Goal: Task Accomplishment & Management: Manage account settings

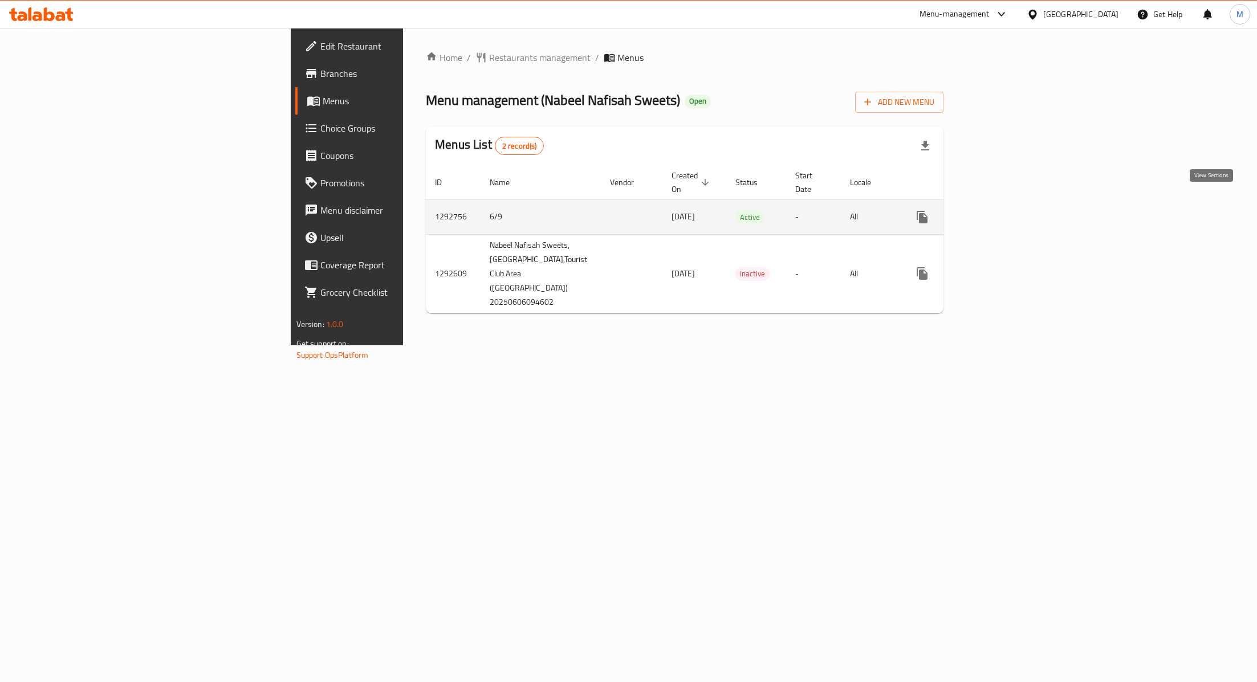
click at [1018, 203] on link "enhanced table" at bounding box center [1004, 216] width 27 height 27
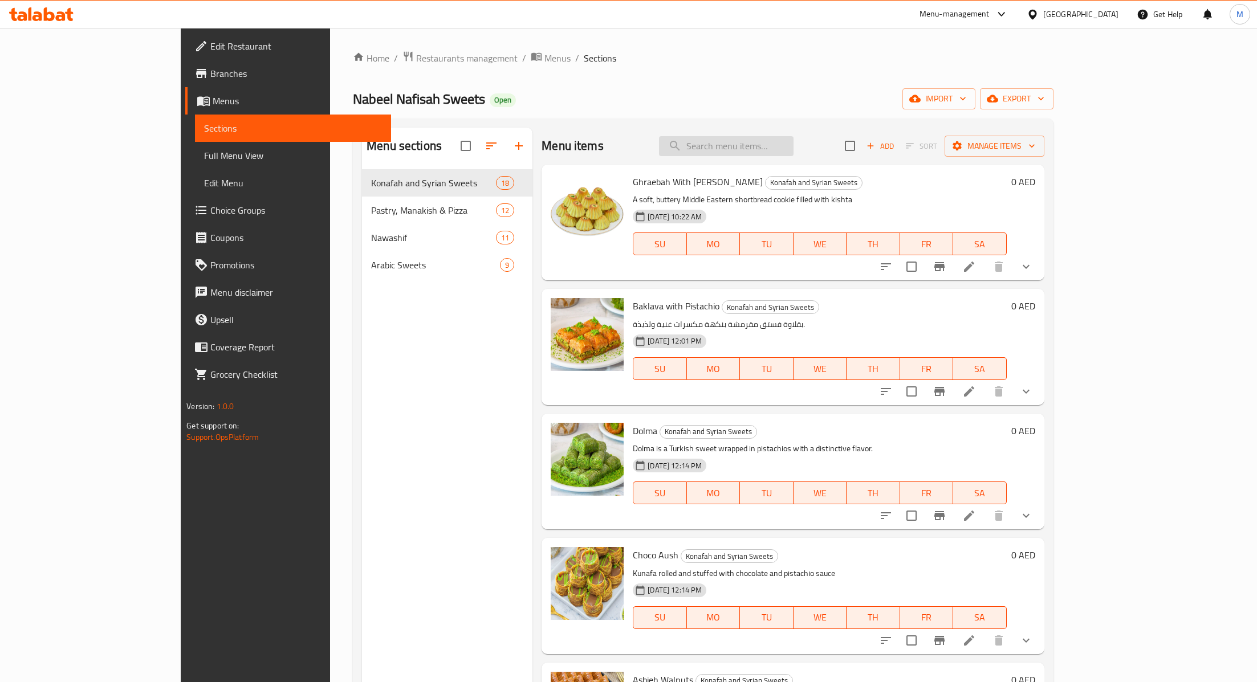
click at [792, 136] on div "Menu items Add Sort Manage items" at bounding box center [792, 146] width 502 height 37
click at [793, 143] on input "search" at bounding box center [726, 146] width 135 height 20
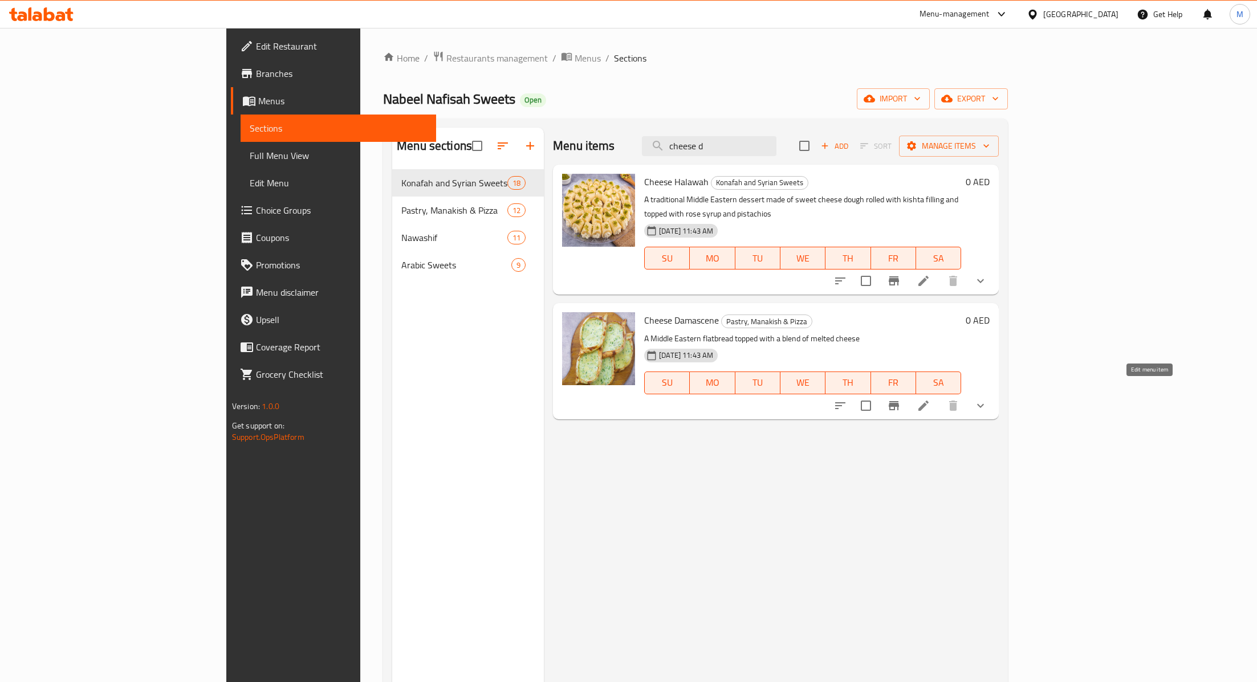
type input "cheese d"
click at [930, 399] on icon at bounding box center [924, 406] width 14 height 14
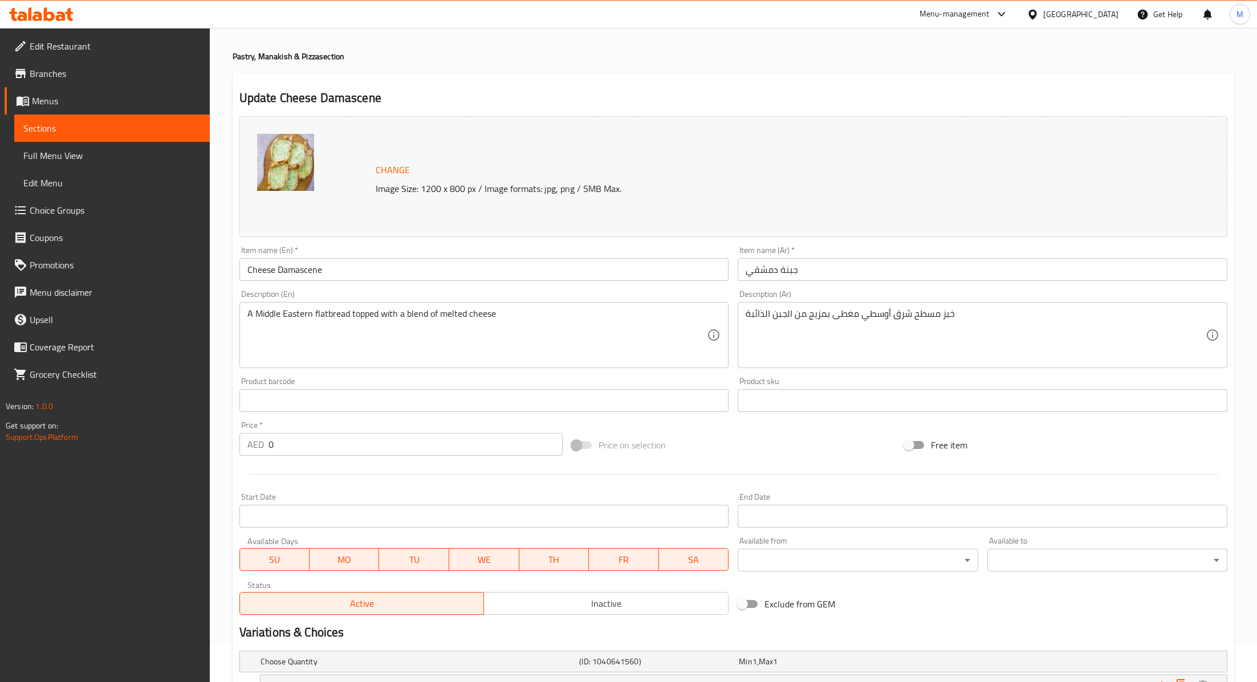
scroll to position [131, 0]
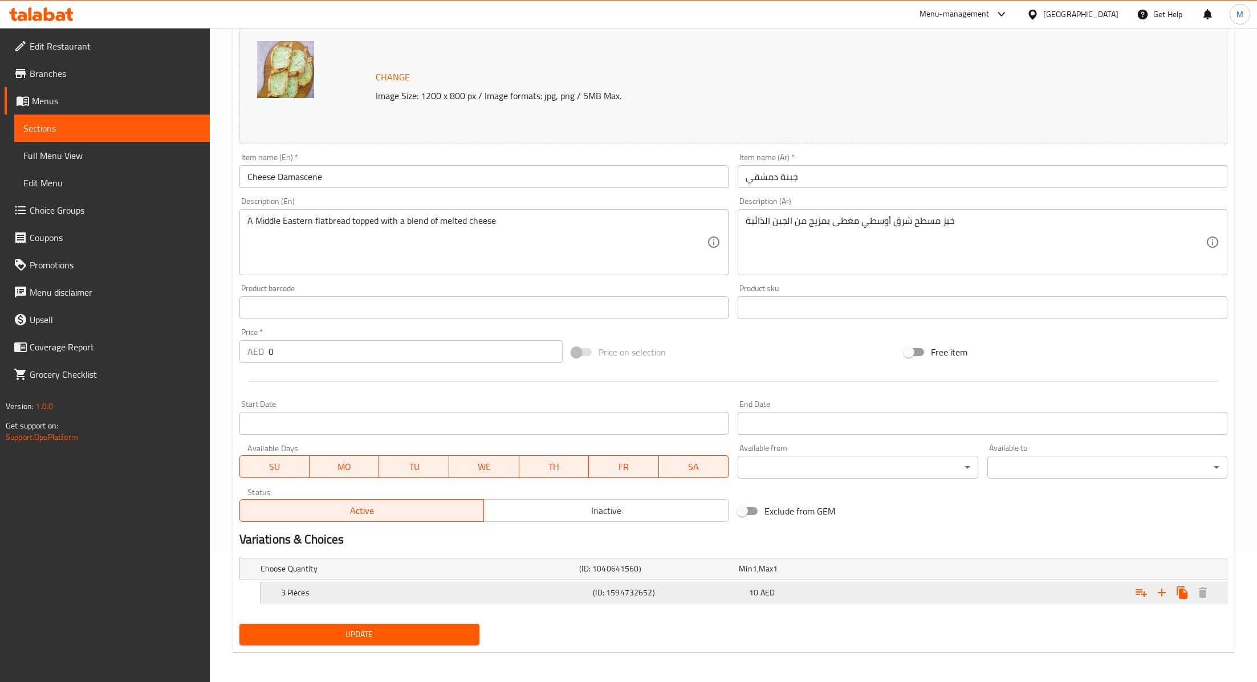
click at [719, 595] on h5 "(ID: 1594732652)" at bounding box center [669, 592] width 152 height 11
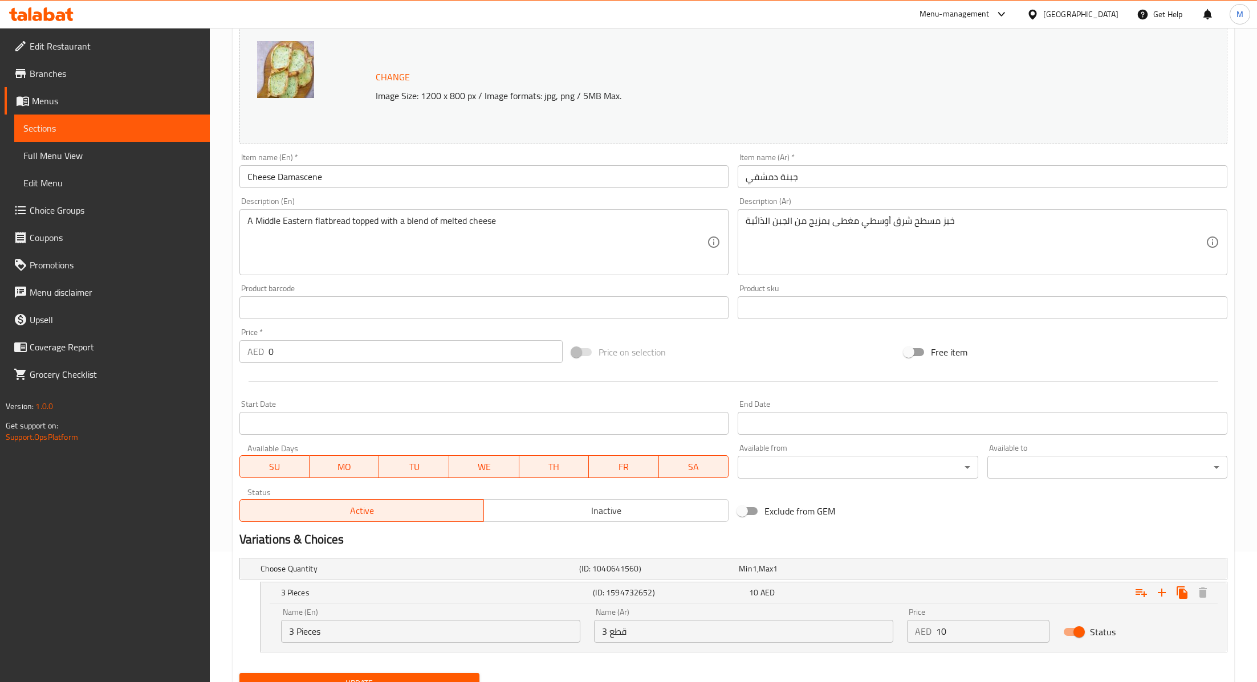
scroll to position [0, 0]
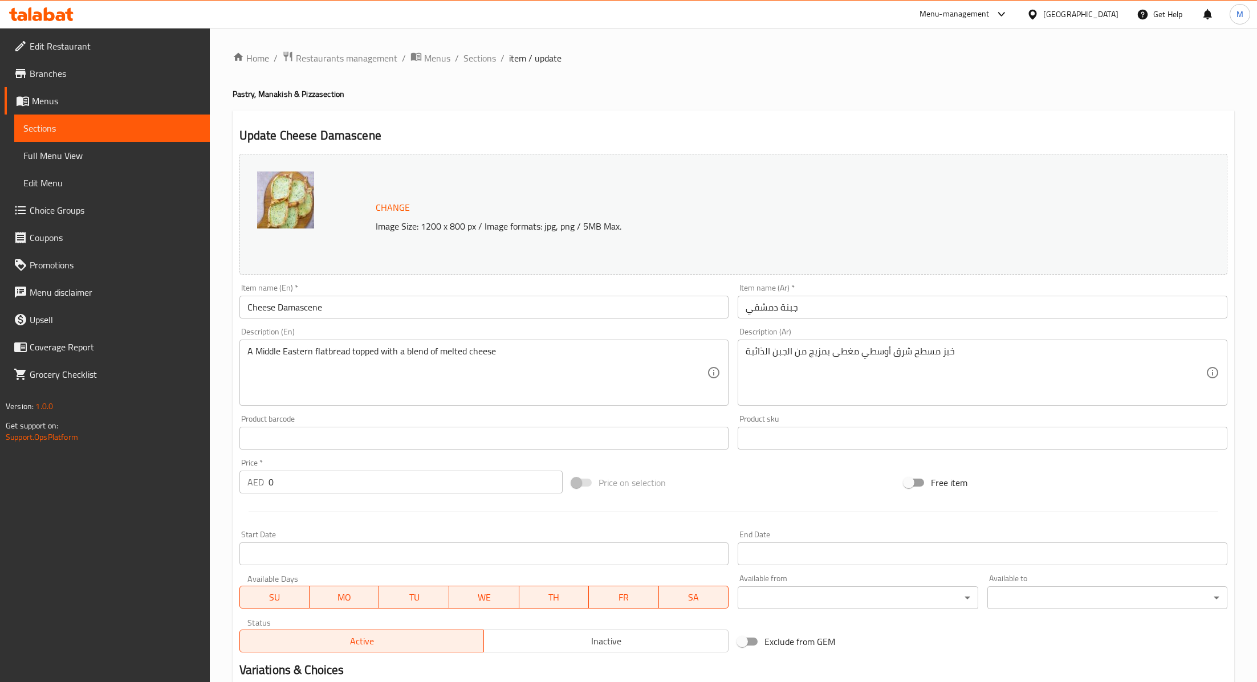
click at [465, 45] on div "Home / Restaurants management / Menus / Sections / item / update Pastry, Manaki…" at bounding box center [733, 446] width 1047 height 836
click at [465, 51] on span "Sections" at bounding box center [479, 58] width 32 height 14
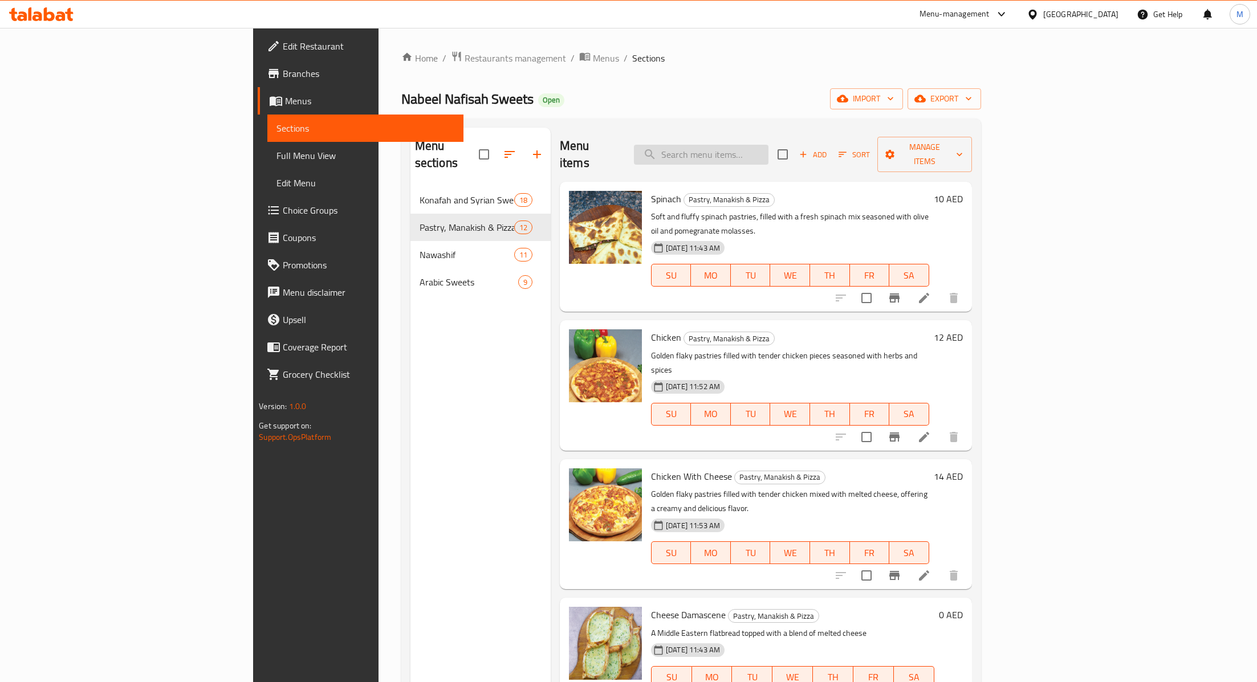
click at [768, 150] on input "search" at bounding box center [701, 155] width 135 height 20
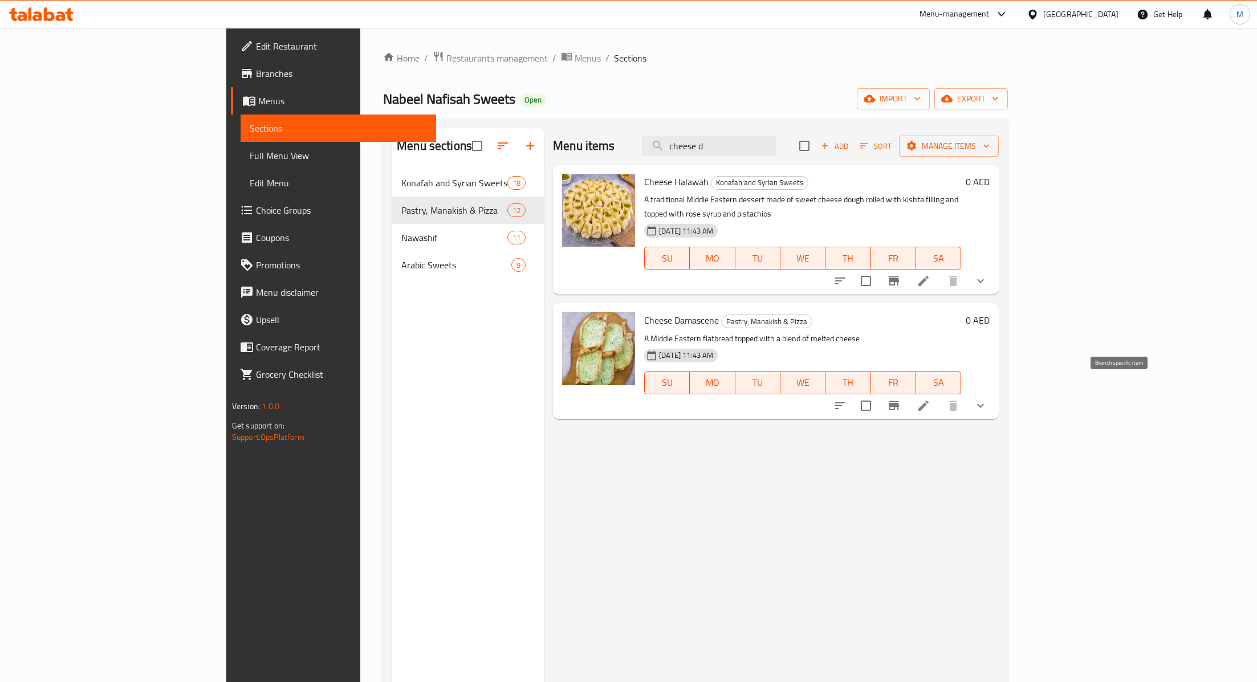
type input "cheese d"
click at [899, 401] on icon "Branch-specific-item" at bounding box center [894, 405] width 10 height 9
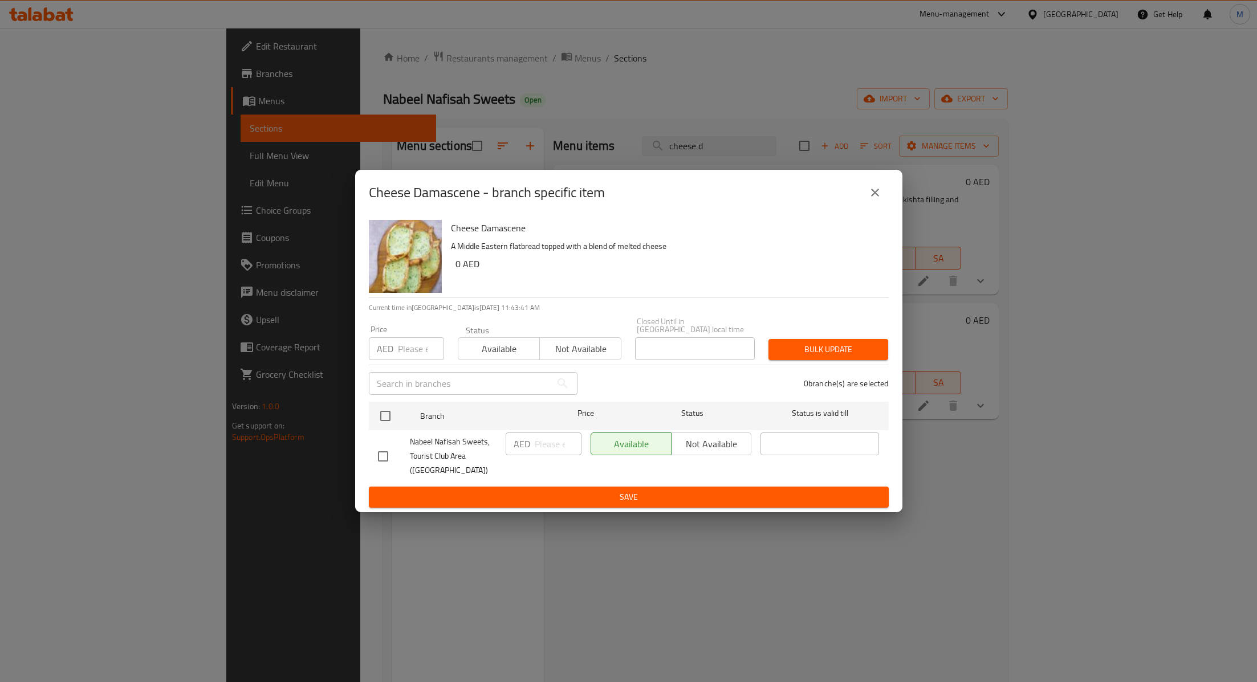
click at [877, 197] on icon "close" at bounding box center [875, 193] width 14 height 14
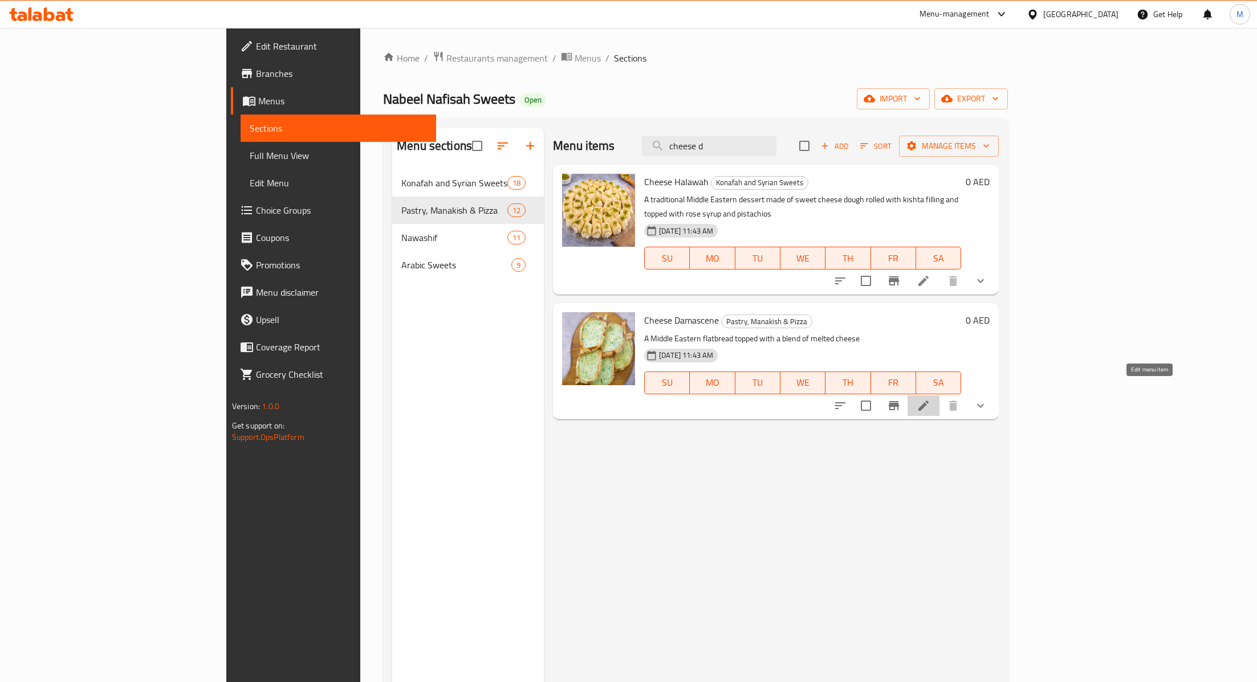
click at [930, 399] on icon at bounding box center [924, 406] width 14 height 14
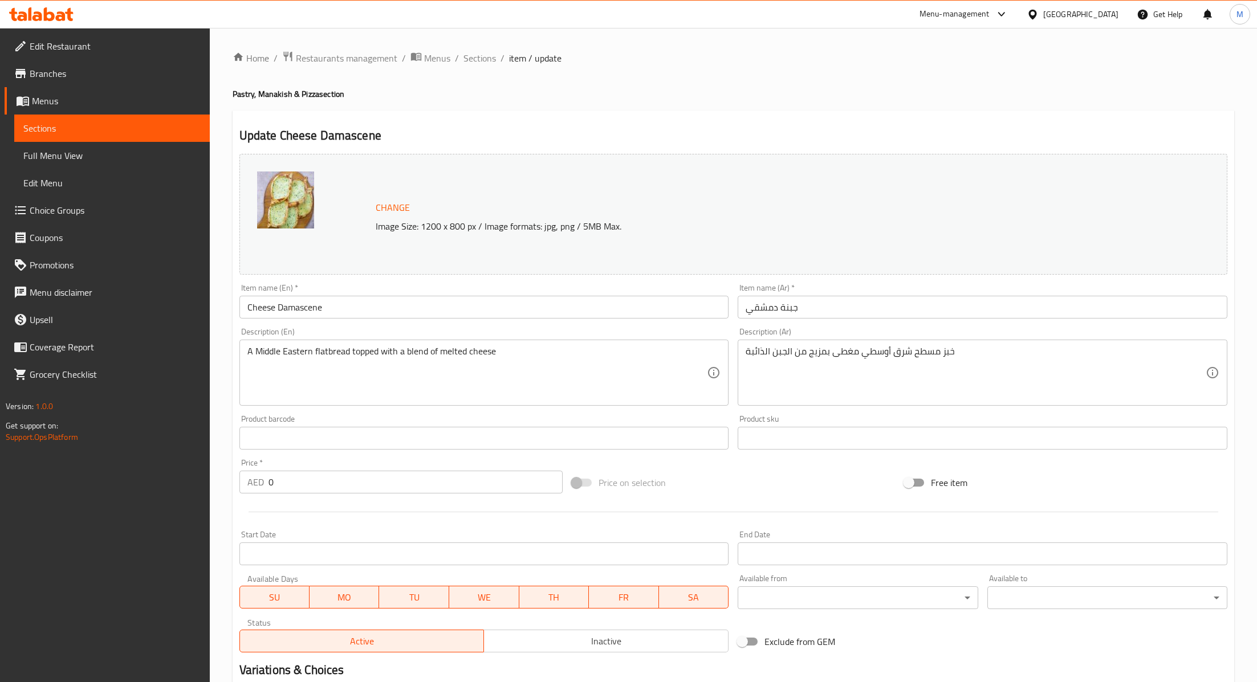
click at [300, 484] on input "0" at bounding box center [415, 482] width 294 height 23
type input "12"
click at [730, 490] on div "Price on selection" at bounding box center [733, 482] width 332 height 31
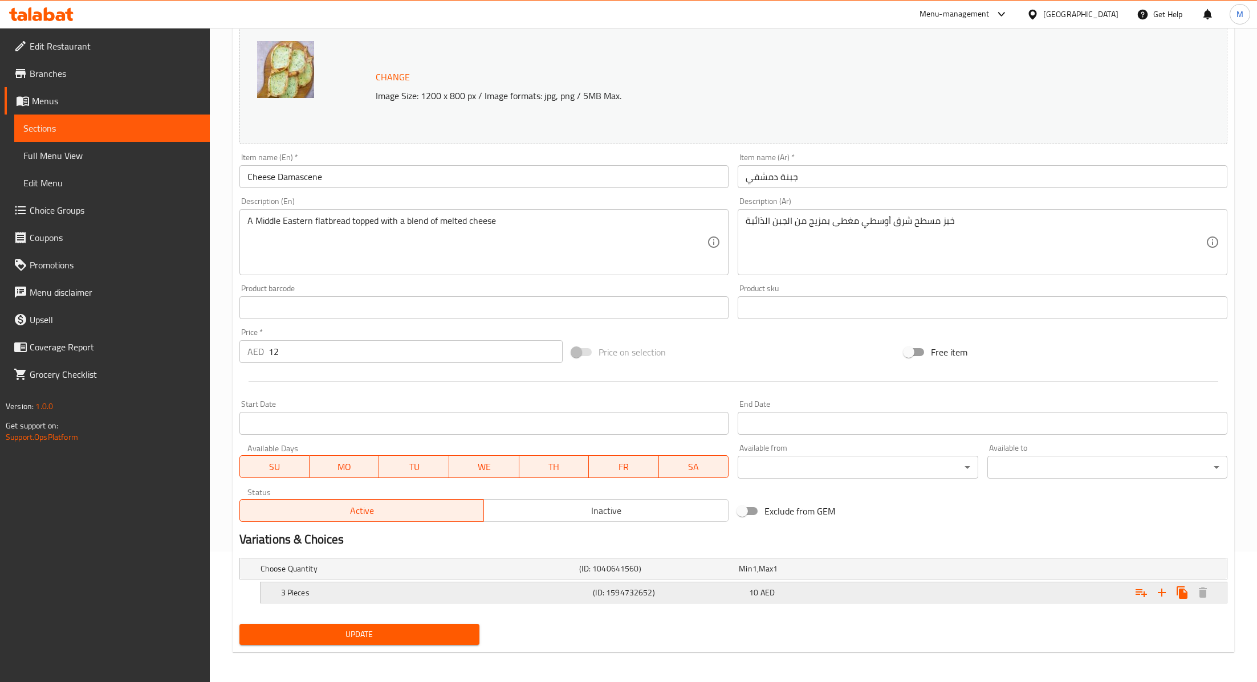
click at [755, 589] on span "10" at bounding box center [753, 592] width 9 height 15
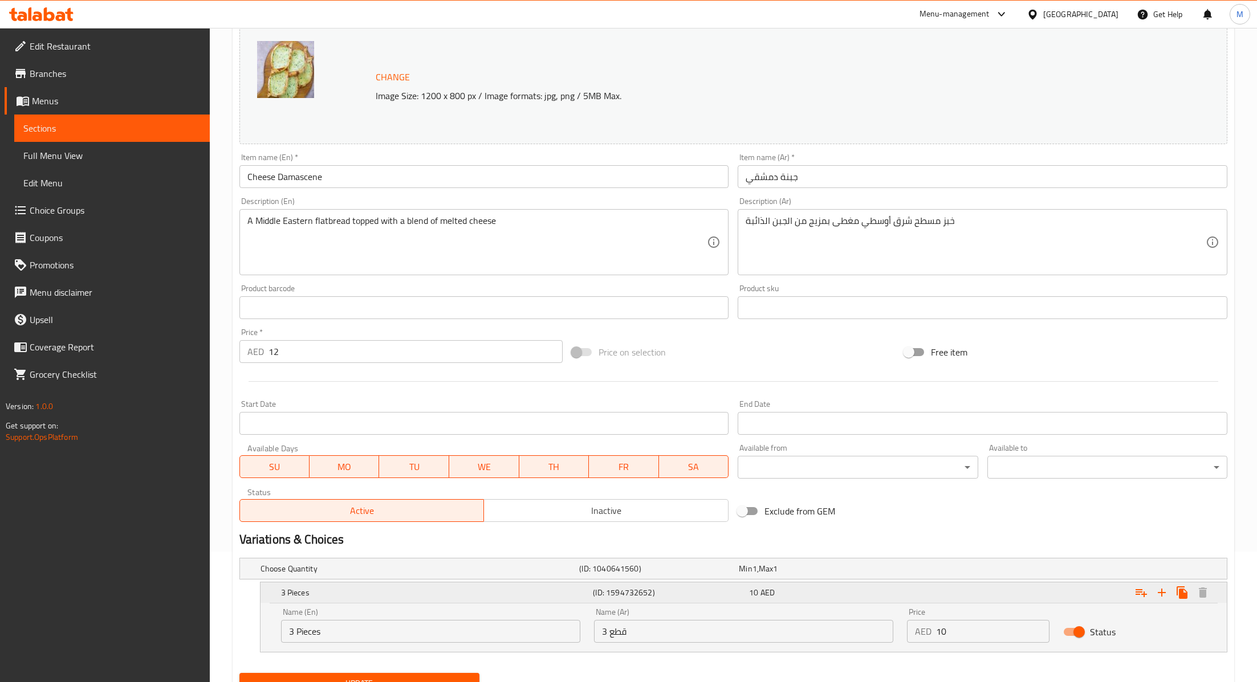
scroll to position [180, 0]
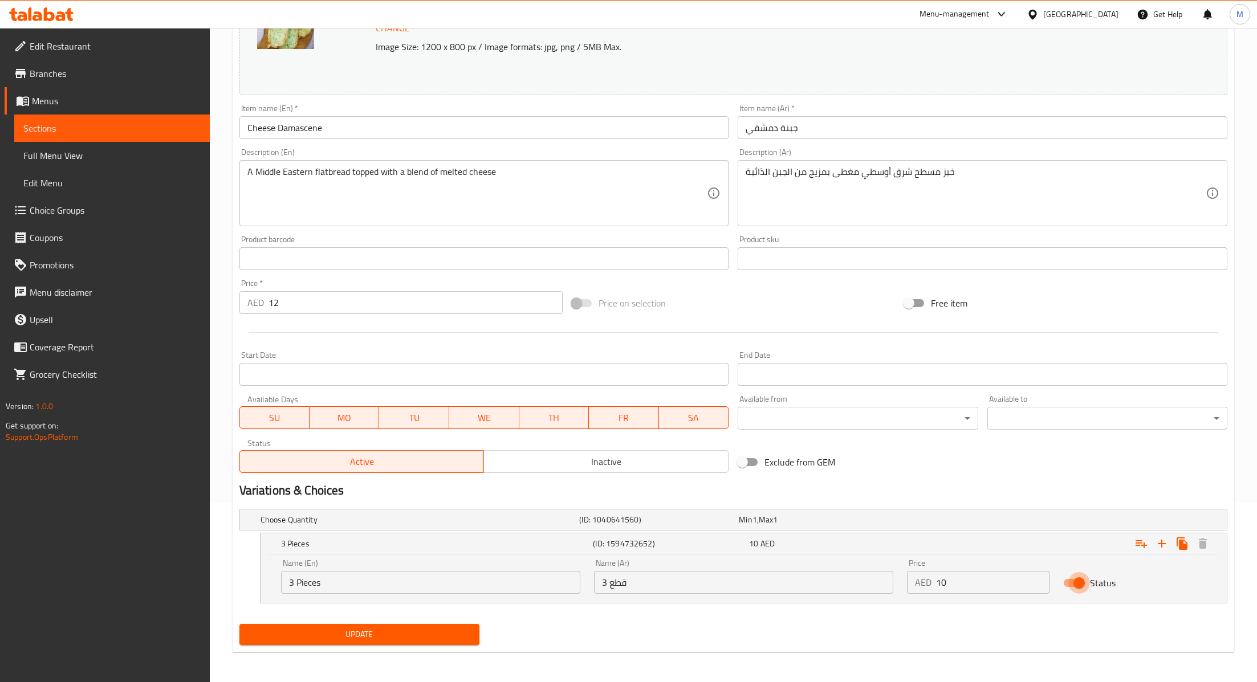
click at [1073, 588] on input "Status" at bounding box center [1079, 583] width 65 height 22
checkbox input "false"
click at [438, 631] on span "Update" at bounding box center [360, 635] width 222 height 14
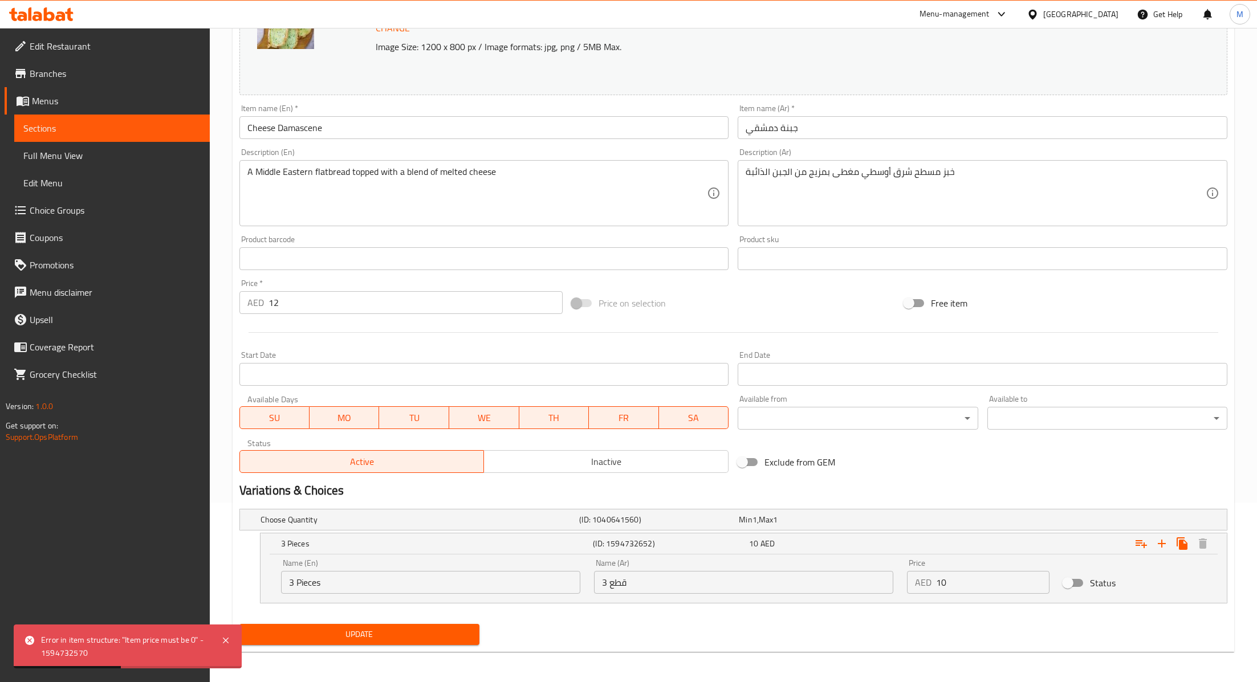
click at [406, 329] on div at bounding box center [733, 333] width 997 height 28
click at [378, 311] on input "12" at bounding box center [415, 302] width 294 height 23
type input "1"
type input "0"
click at [693, 620] on div "Update" at bounding box center [733, 635] width 997 height 30
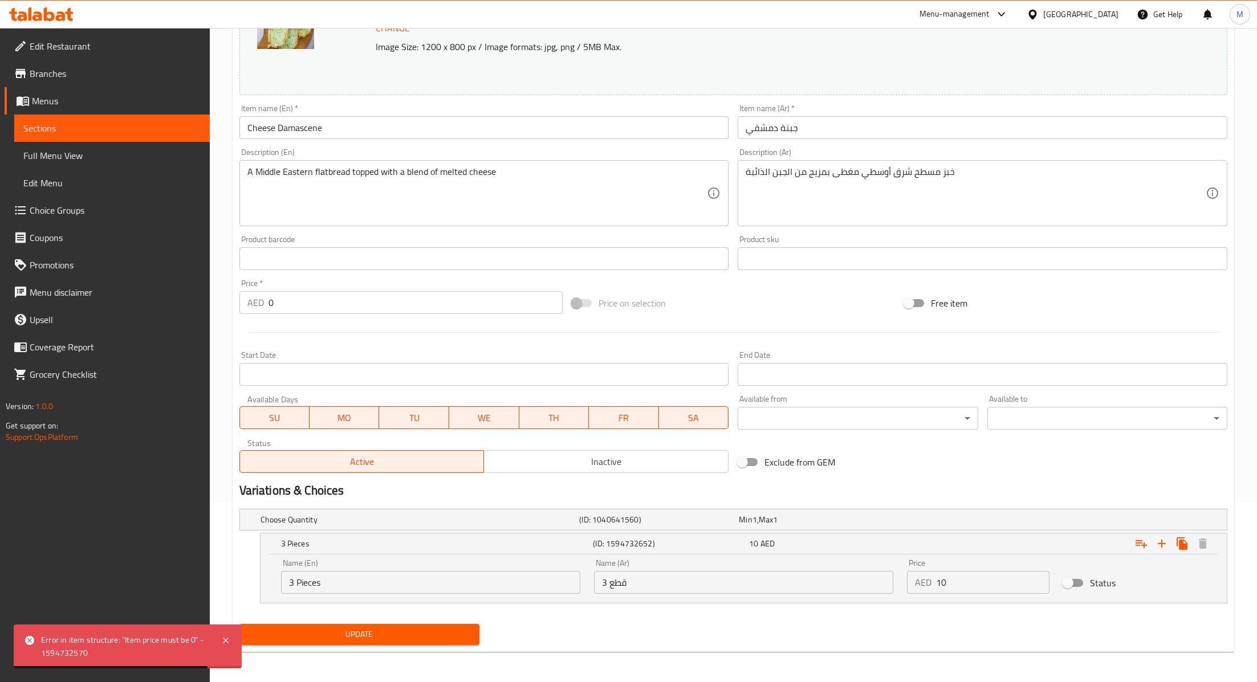
click at [433, 630] on span "Update" at bounding box center [360, 635] width 222 height 14
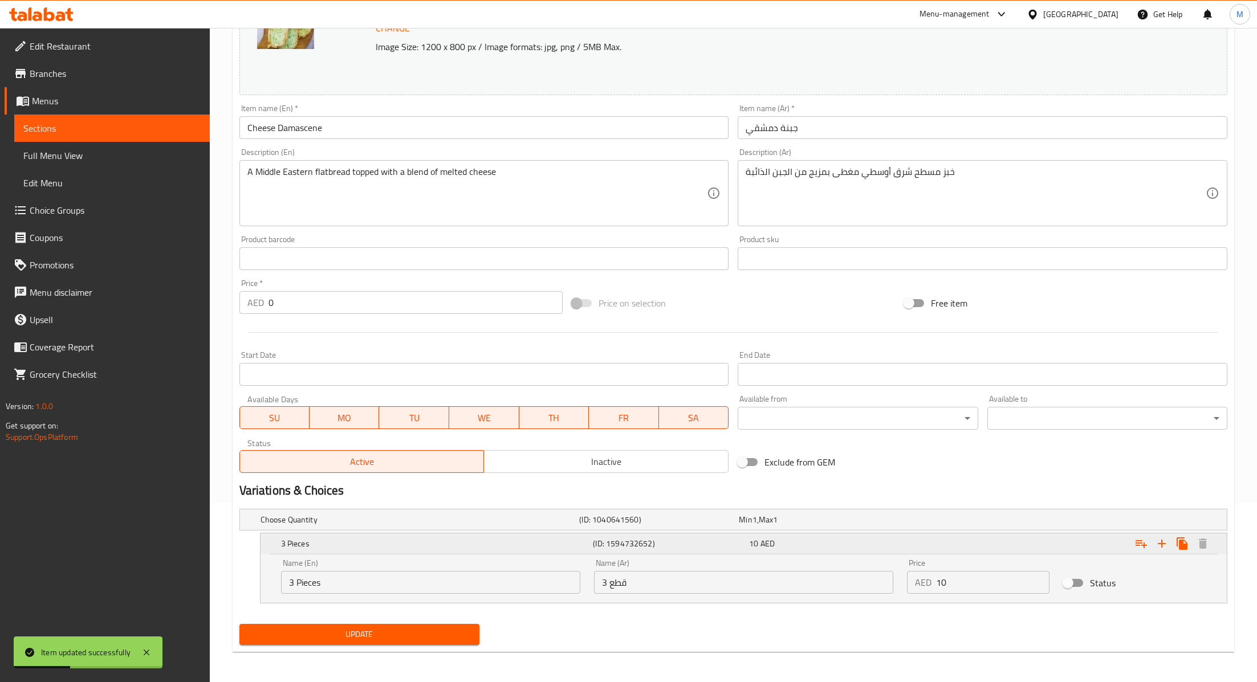
click at [377, 546] on h5 "3 Pieces" at bounding box center [435, 543] width 308 height 11
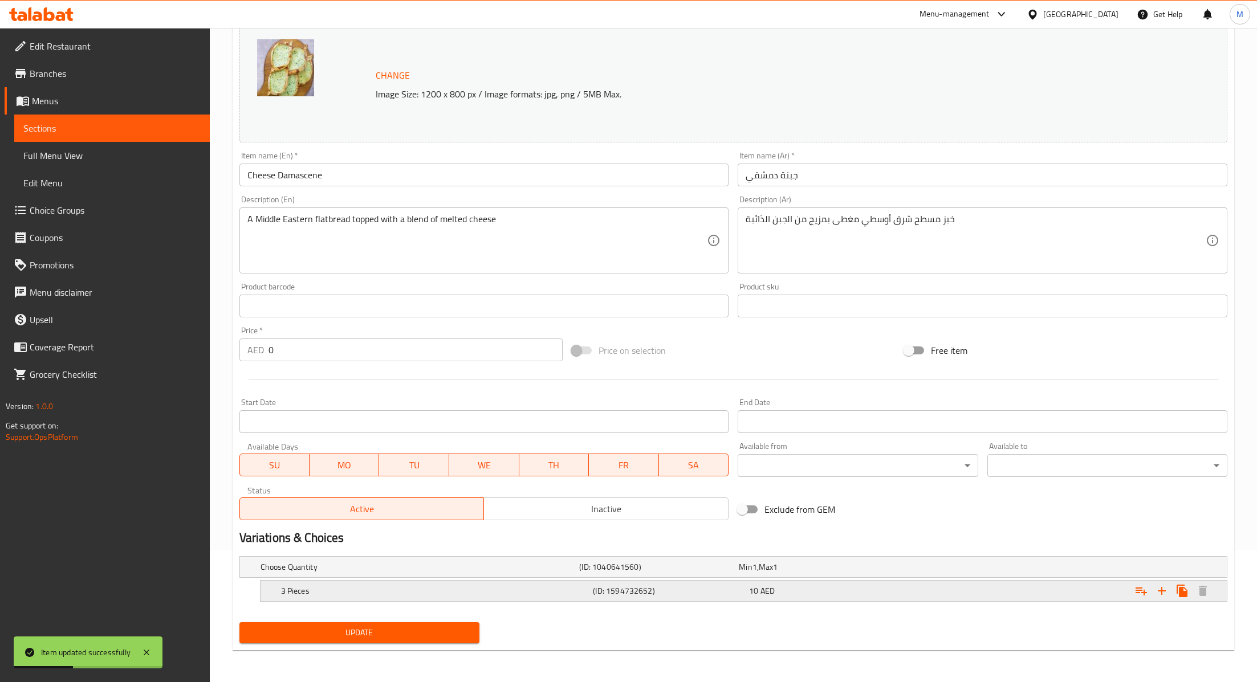
scroll to position [131, 0]
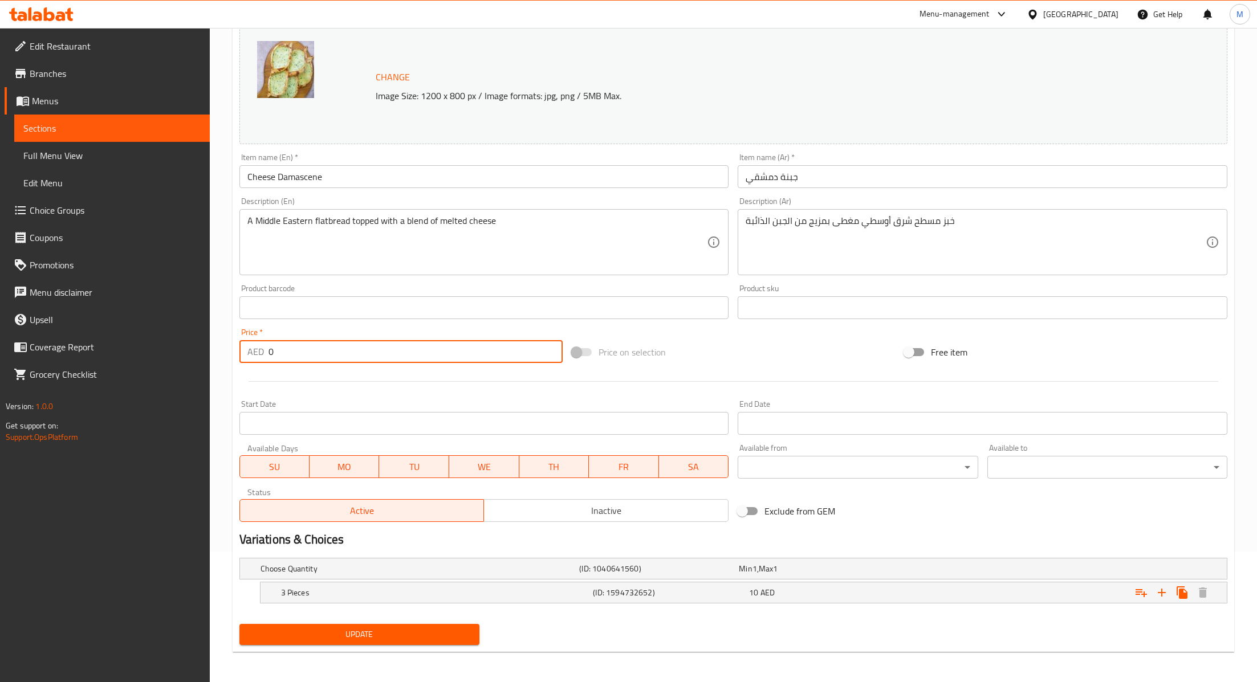
click at [295, 355] on input "0" at bounding box center [415, 351] width 294 height 23
type input "12"
click at [291, 635] on span "Update" at bounding box center [360, 635] width 222 height 14
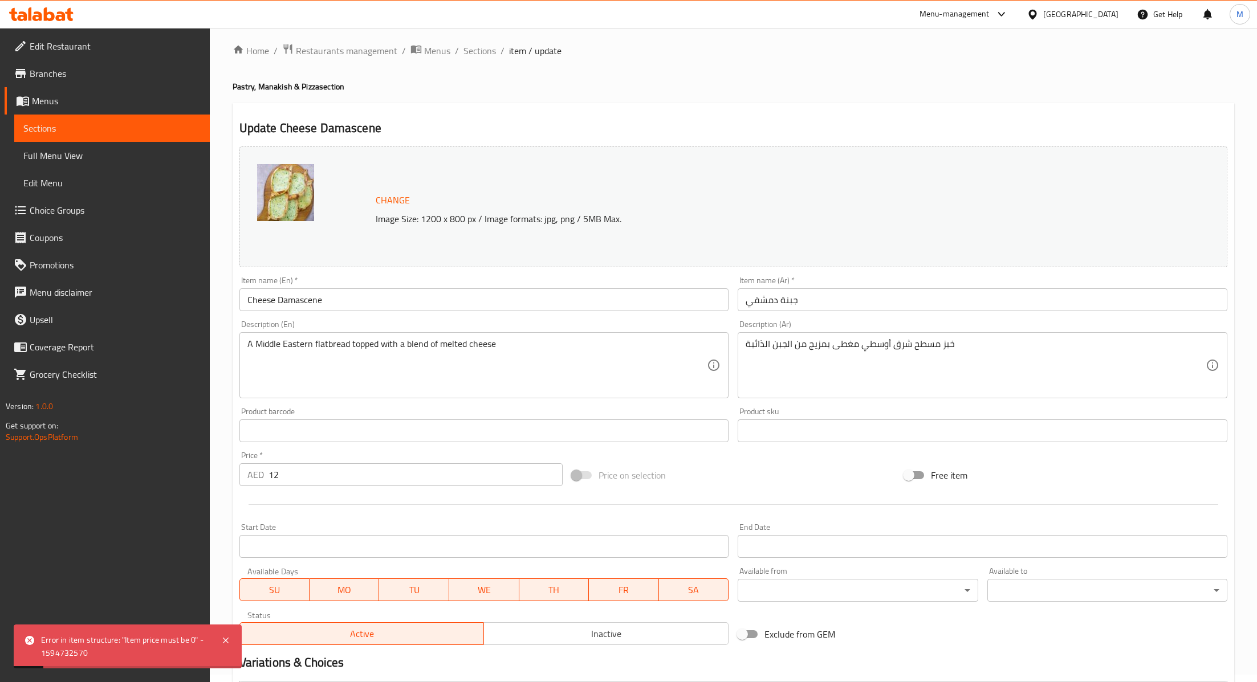
scroll to position [0, 0]
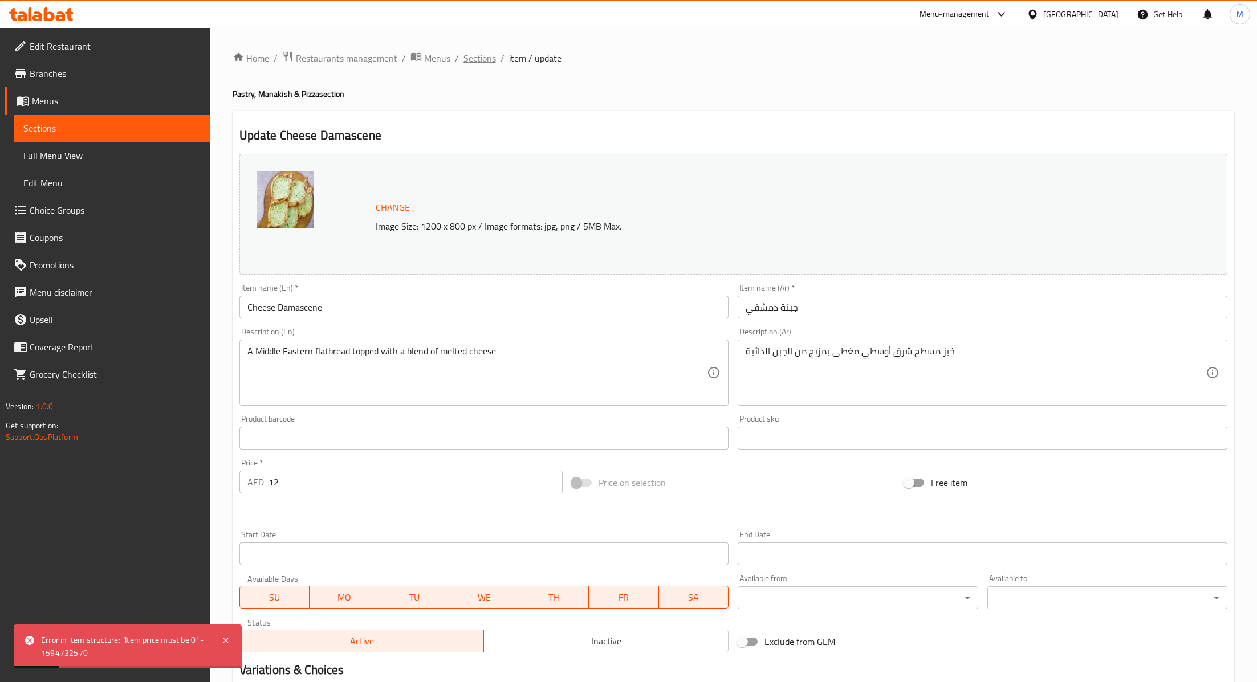
click at [471, 51] on span "Sections" at bounding box center [479, 58] width 32 height 14
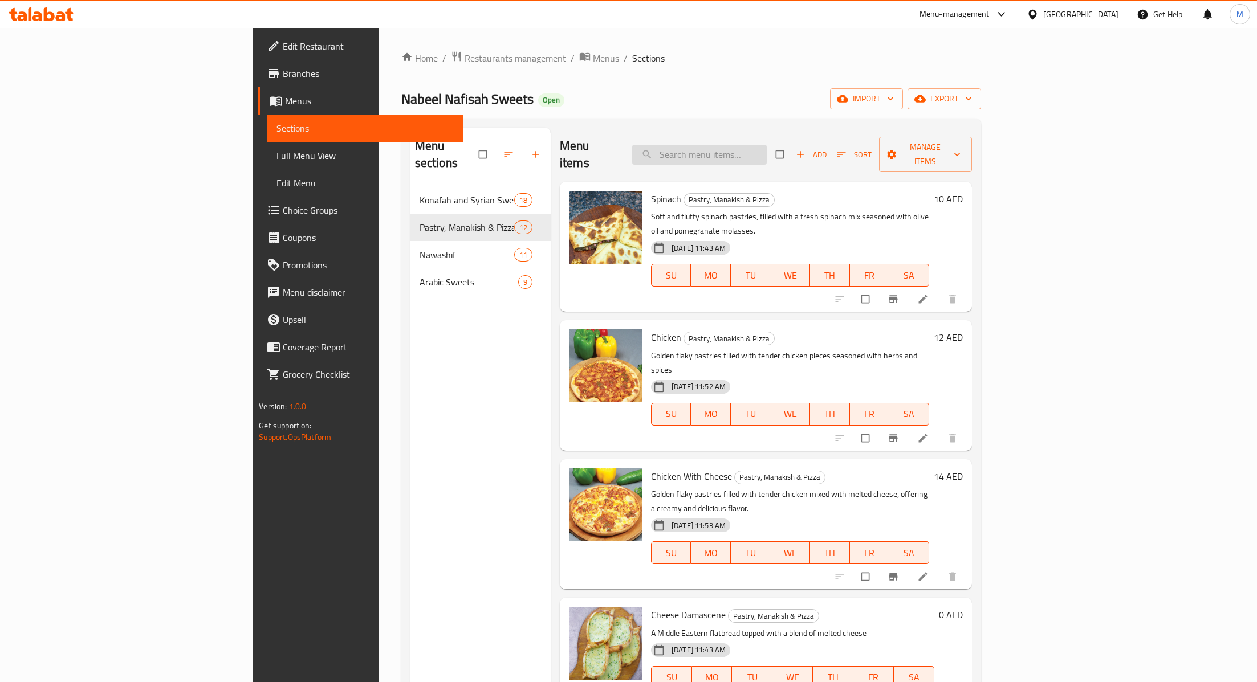
click at [767, 150] on input "search" at bounding box center [699, 155] width 135 height 20
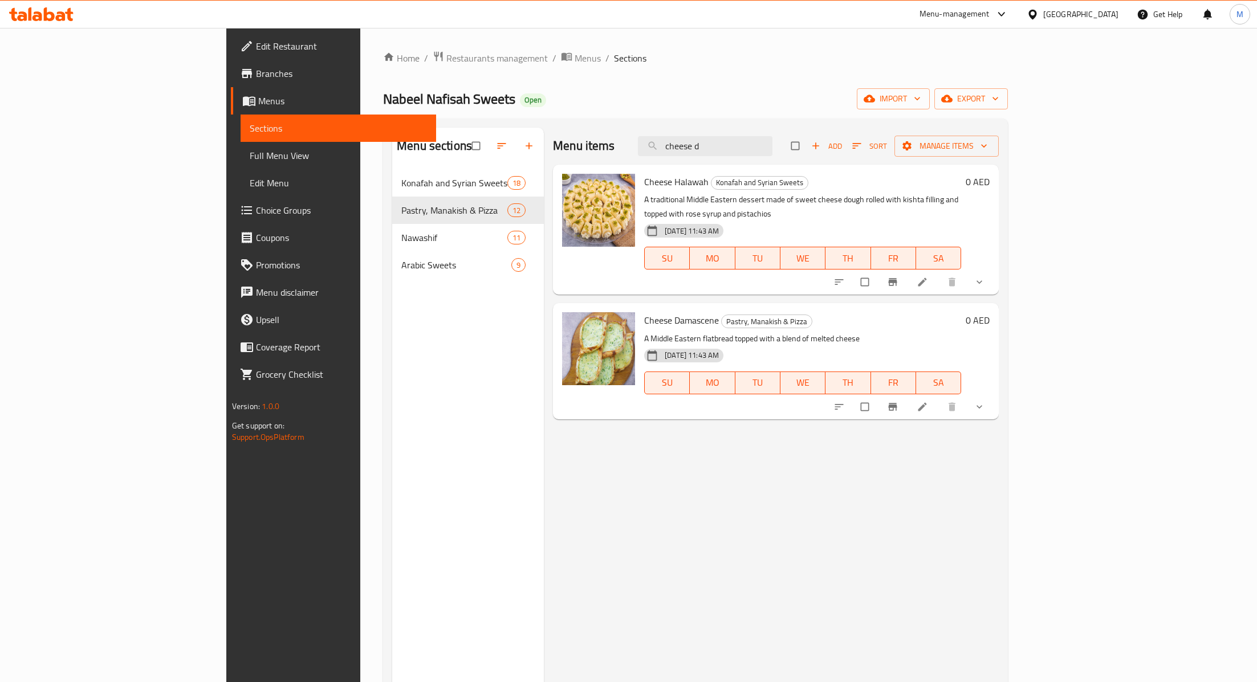
type input "cheese d"
click at [897, 403] on icon "Branch-specific-item" at bounding box center [893, 406] width 9 height 7
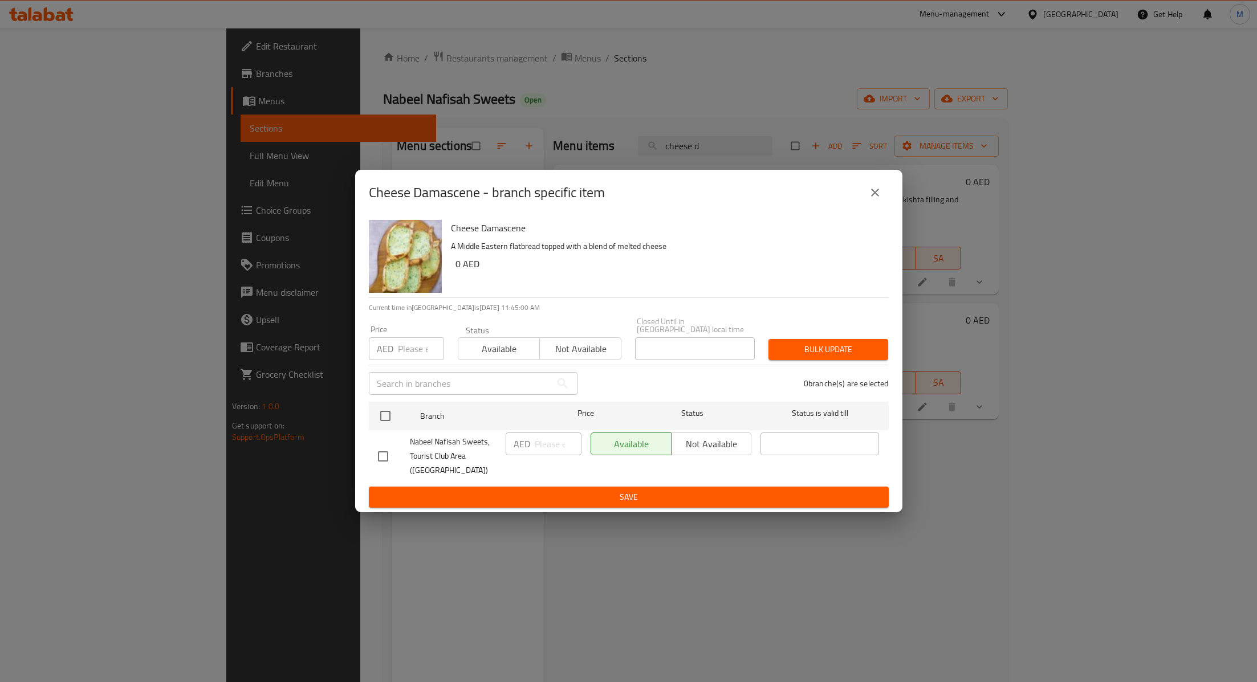
click at [382, 452] on input "checkbox" at bounding box center [383, 457] width 24 height 24
checkbox input "true"
click at [544, 448] on input "number" at bounding box center [558, 444] width 47 height 23
type input "12"
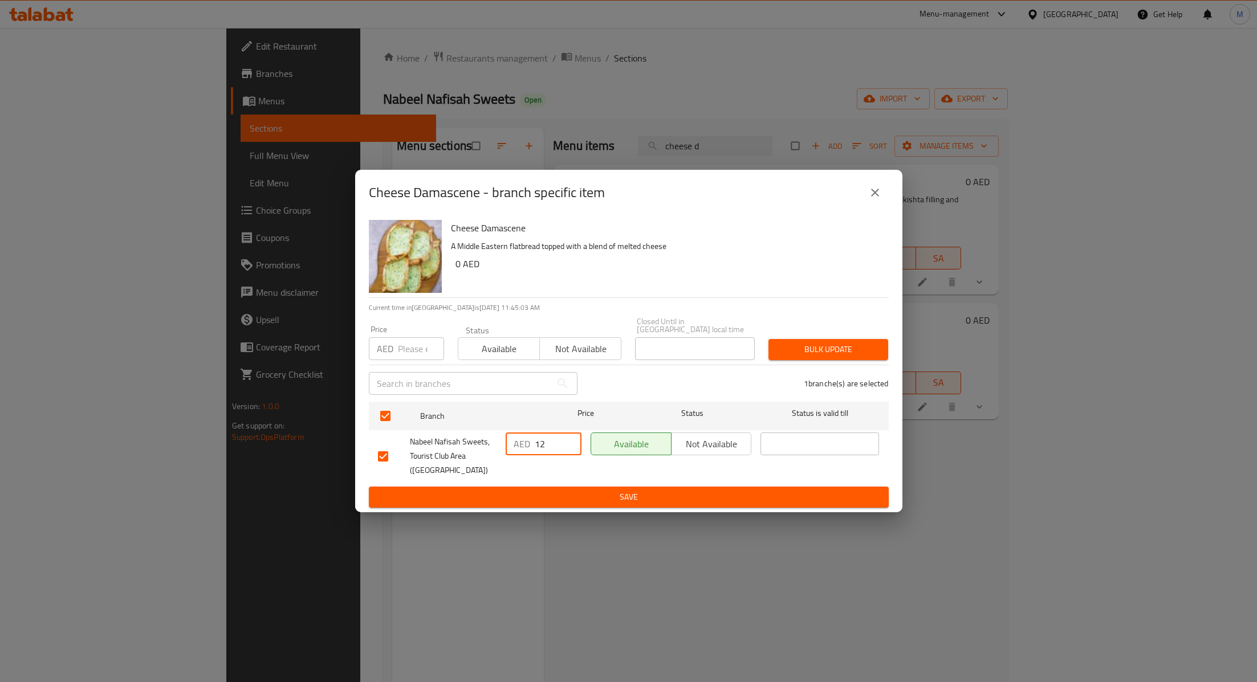
click at [571, 501] on span "Save" at bounding box center [629, 497] width 502 height 14
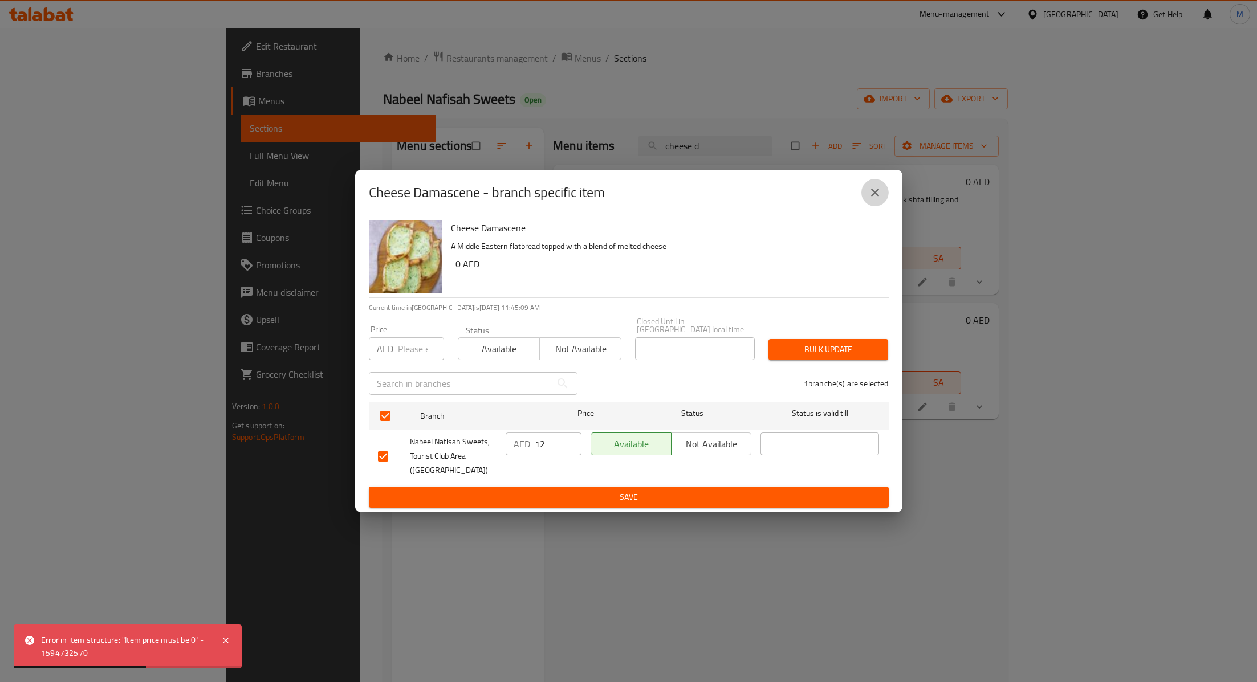
click at [872, 195] on icon "close" at bounding box center [875, 193] width 8 height 8
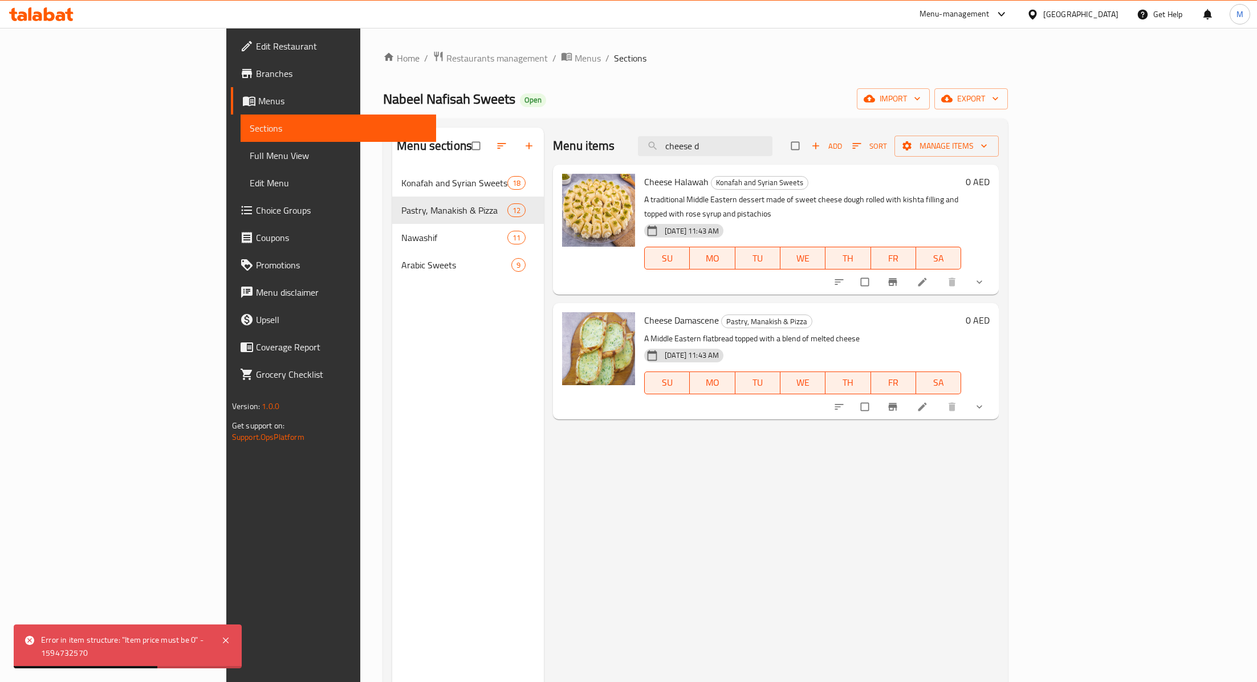
click at [976, 528] on div "Menu items cheese d Add Sort Manage items Cheese Halawah Konafah and Syrian Swe…" at bounding box center [771, 469] width 455 height 682
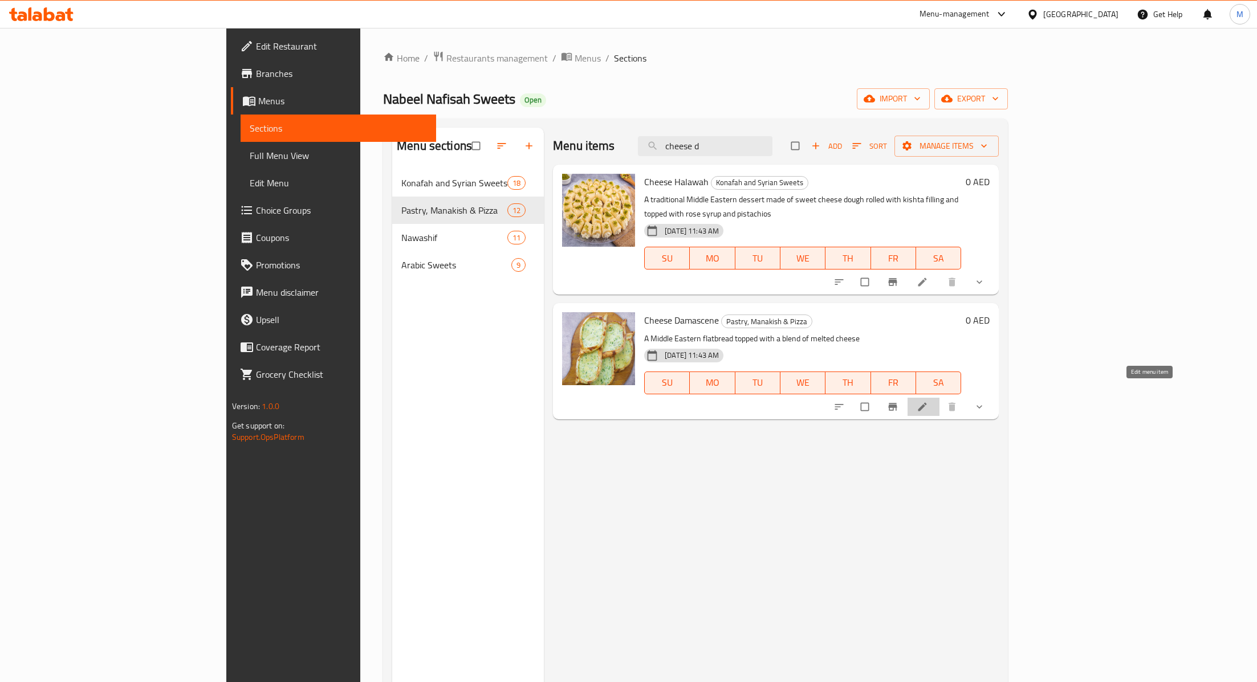
click at [928, 401] on icon at bounding box center [922, 406] width 11 height 11
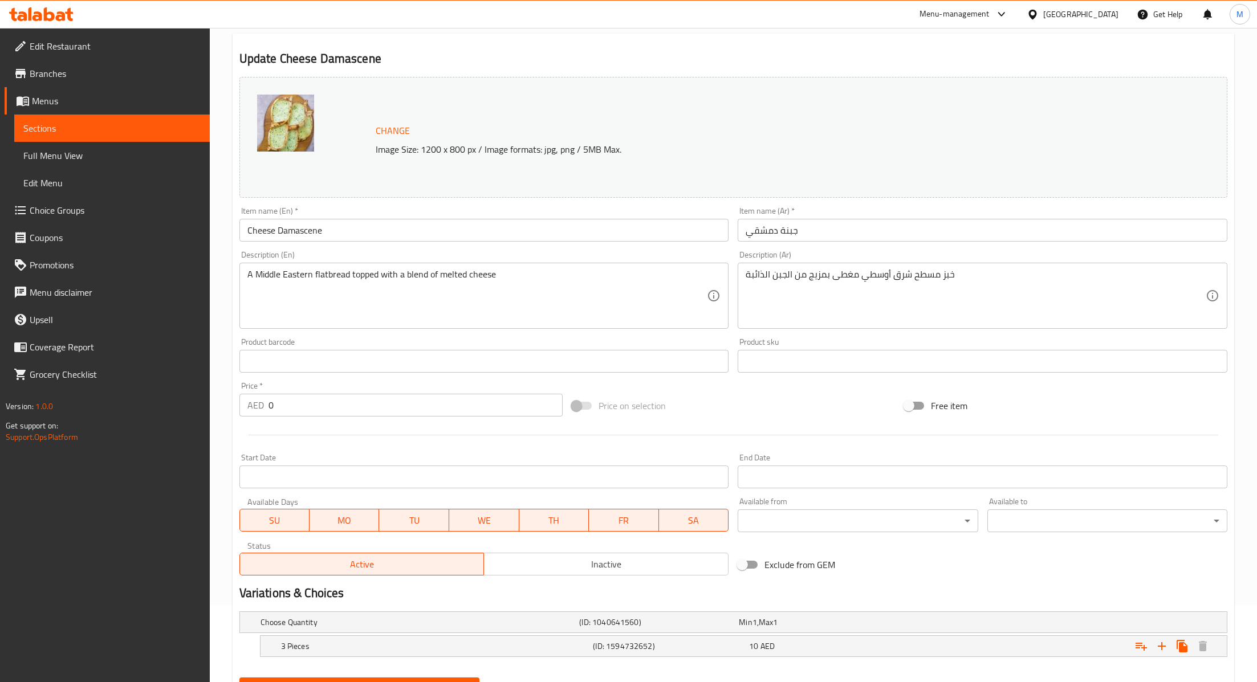
scroll to position [131, 0]
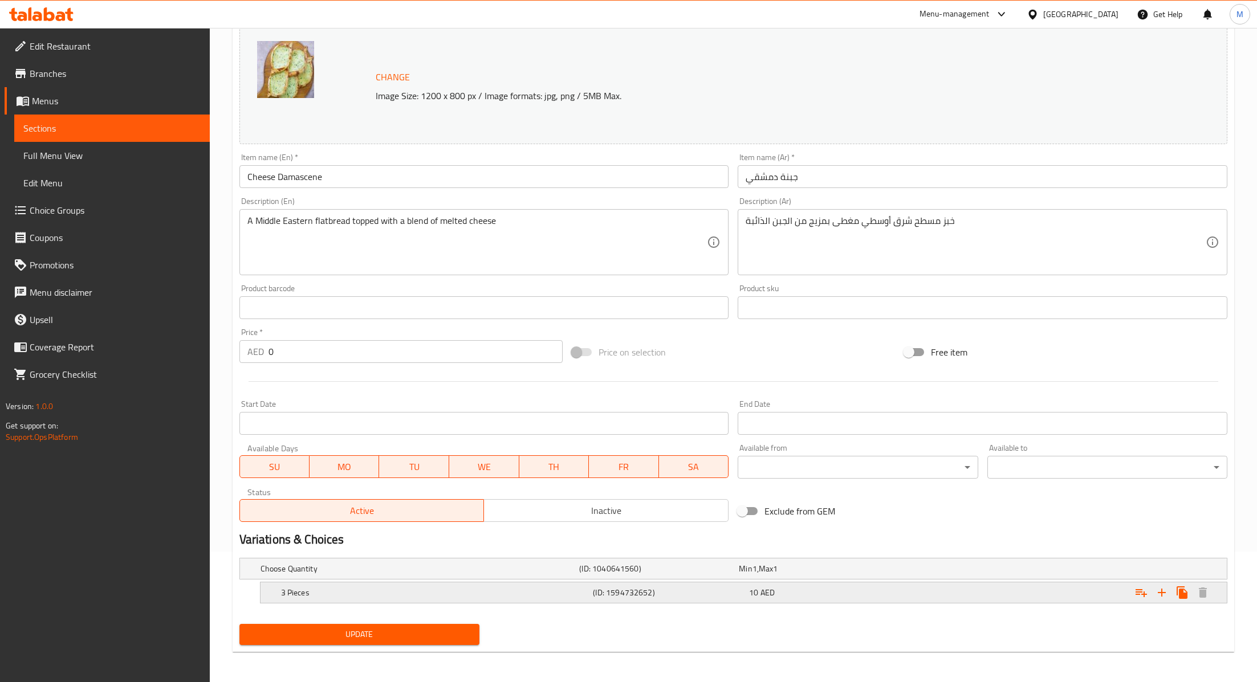
click at [683, 596] on h5 "(ID: 1594732652)" at bounding box center [669, 592] width 152 height 11
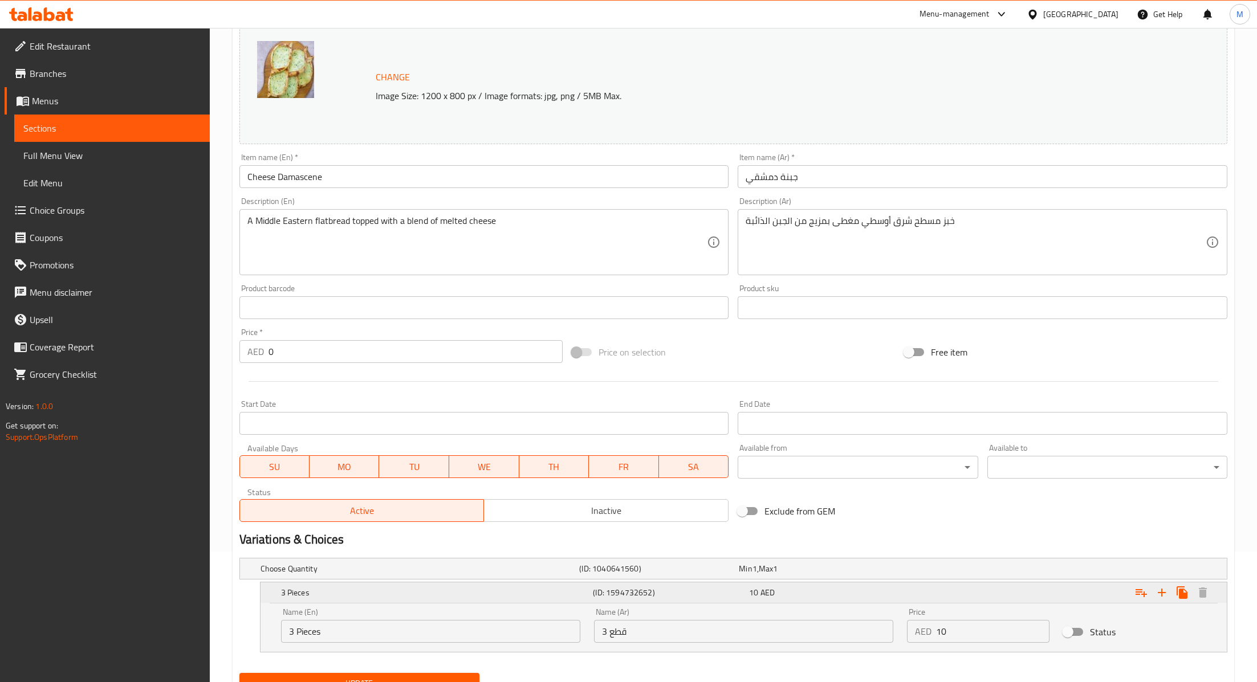
click at [683, 596] on h5 "(ID: 1594732652)" at bounding box center [669, 592] width 152 height 11
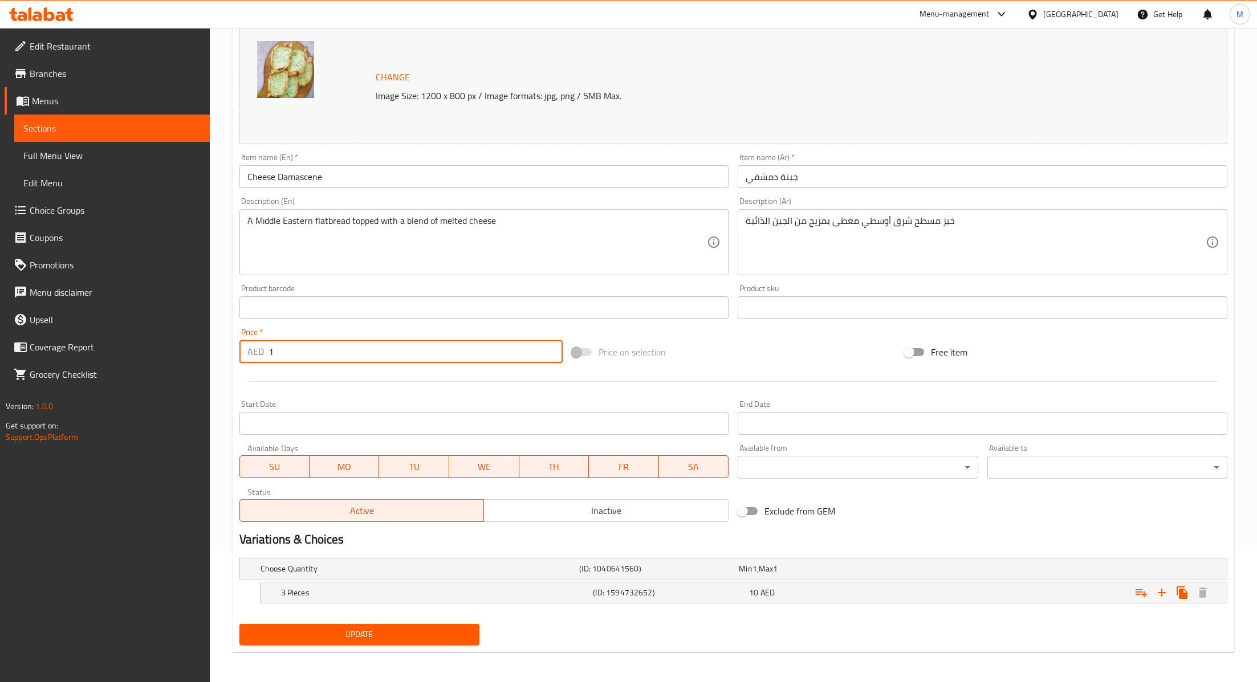
type input "1"
click at [548, 349] on input "1" at bounding box center [415, 351] width 294 height 23
click at [371, 641] on button "Update" at bounding box center [359, 634] width 240 height 21
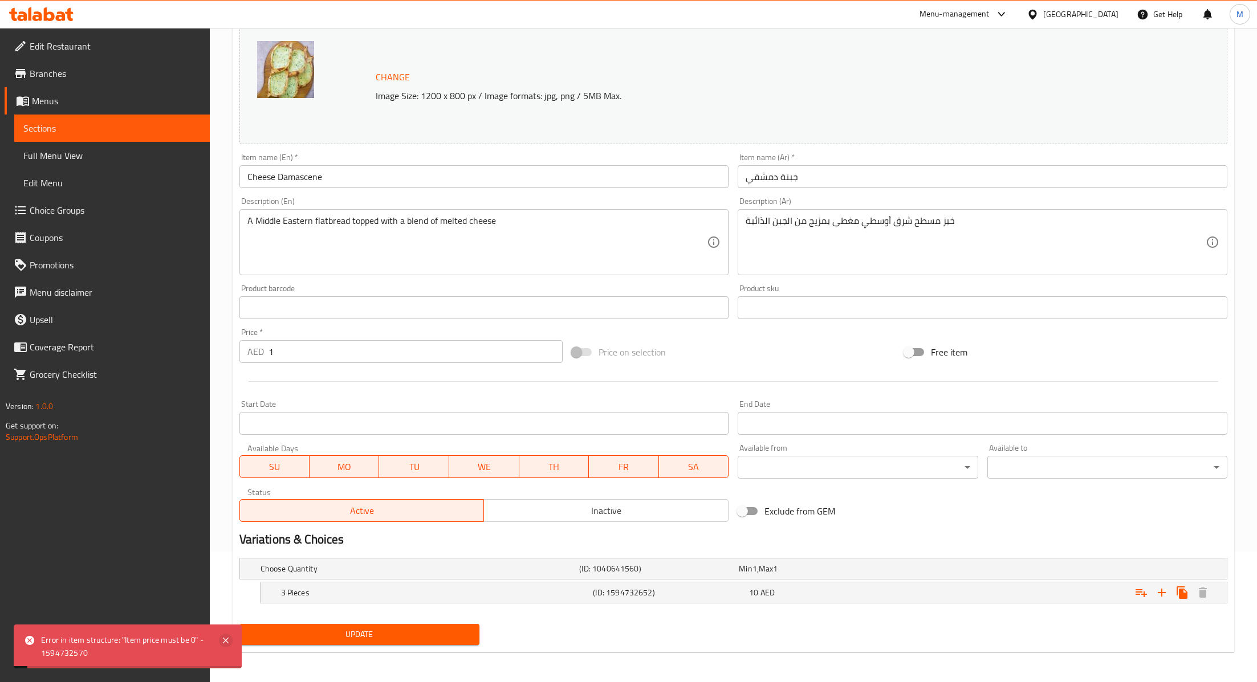
click at [224, 644] on icon at bounding box center [226, 641] width 14 height 14
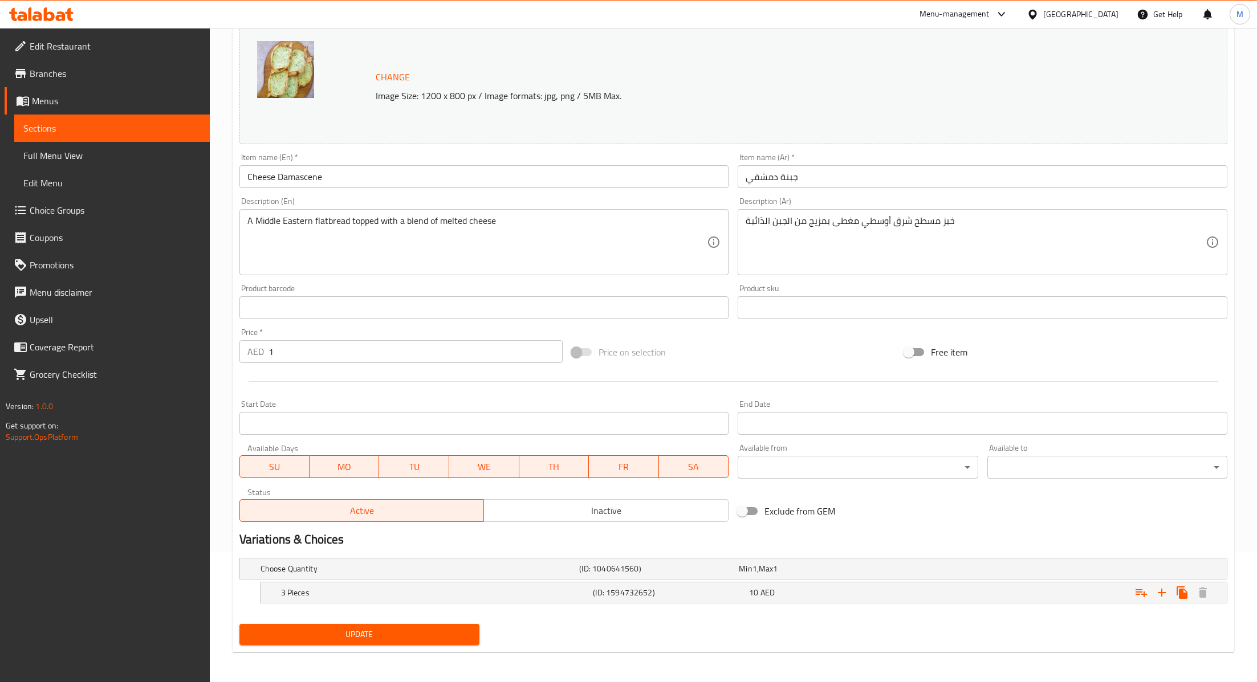
click at [555, 640] on div "Update" at bounding box center [733, 635] width 997 height 30
click at [1076, 575] on div "Choose Quantity (ID: 1040641560) Min 1 , Max 1" at bounding box center [736, 568] width 957 height 25
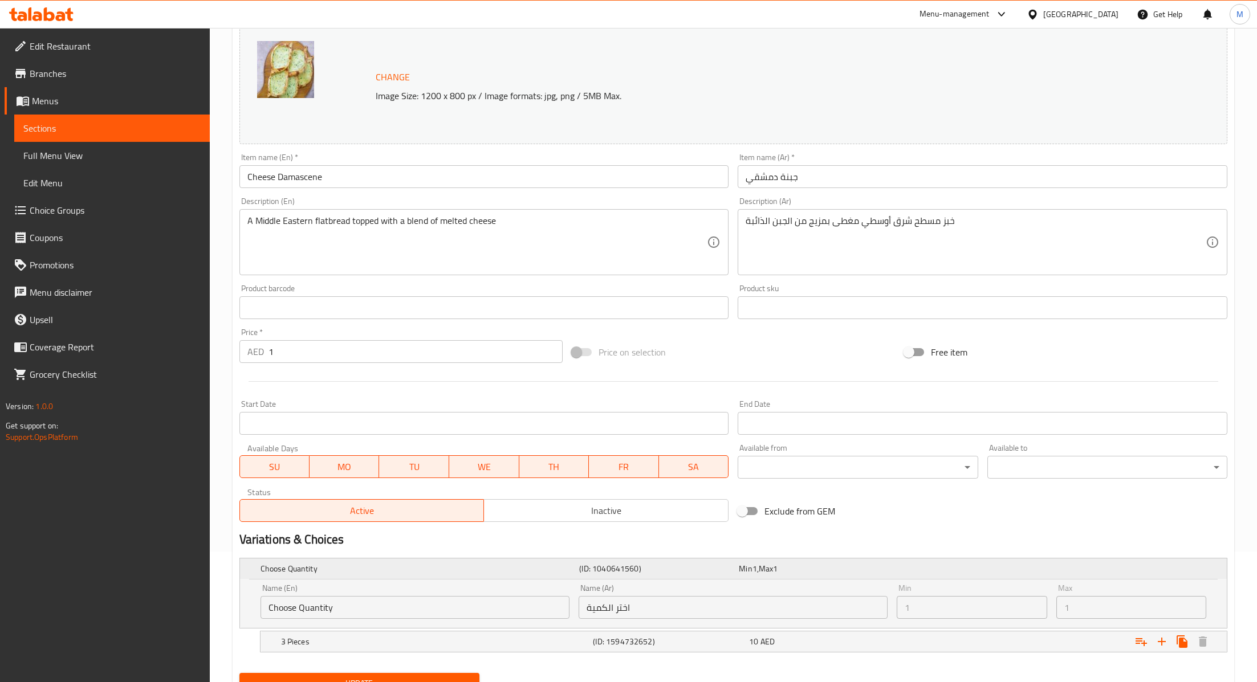
click at [768, 566] on span "Max" at bounding box center [766, 568] width 14 height 15
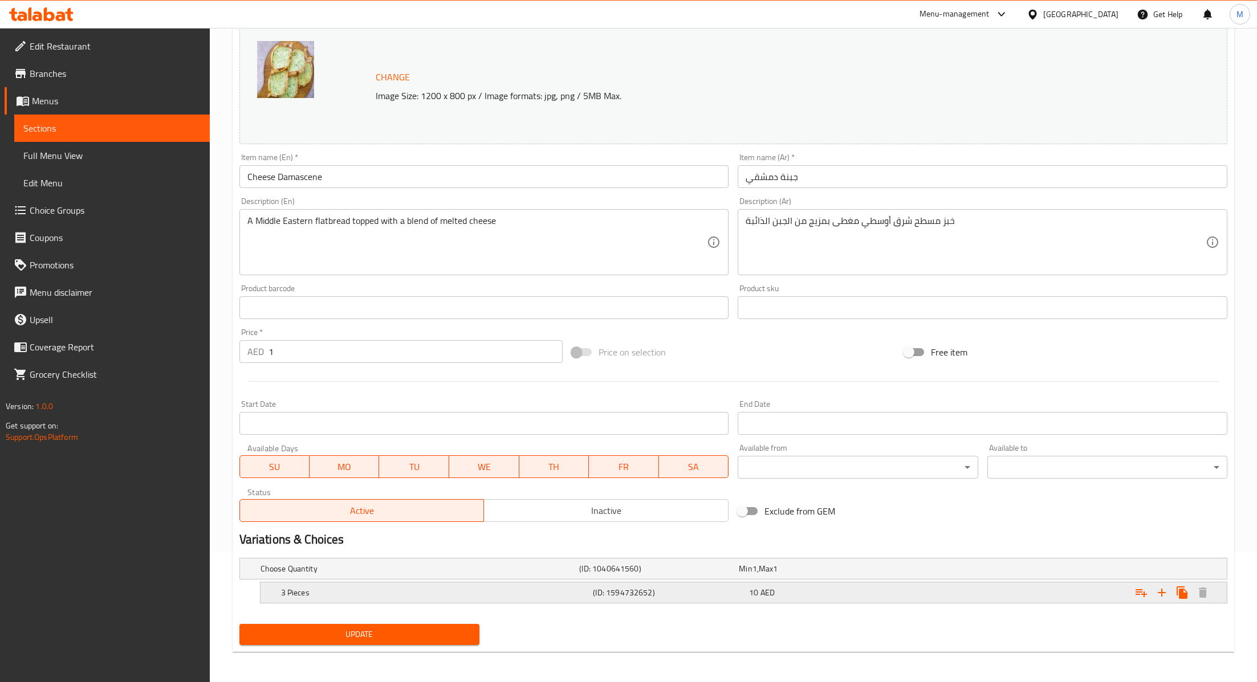
click at [793, 601] on div "3 Pieces (ID: 1594732652) 10 AED" at bounding box center [747, 592] width 937 height 25
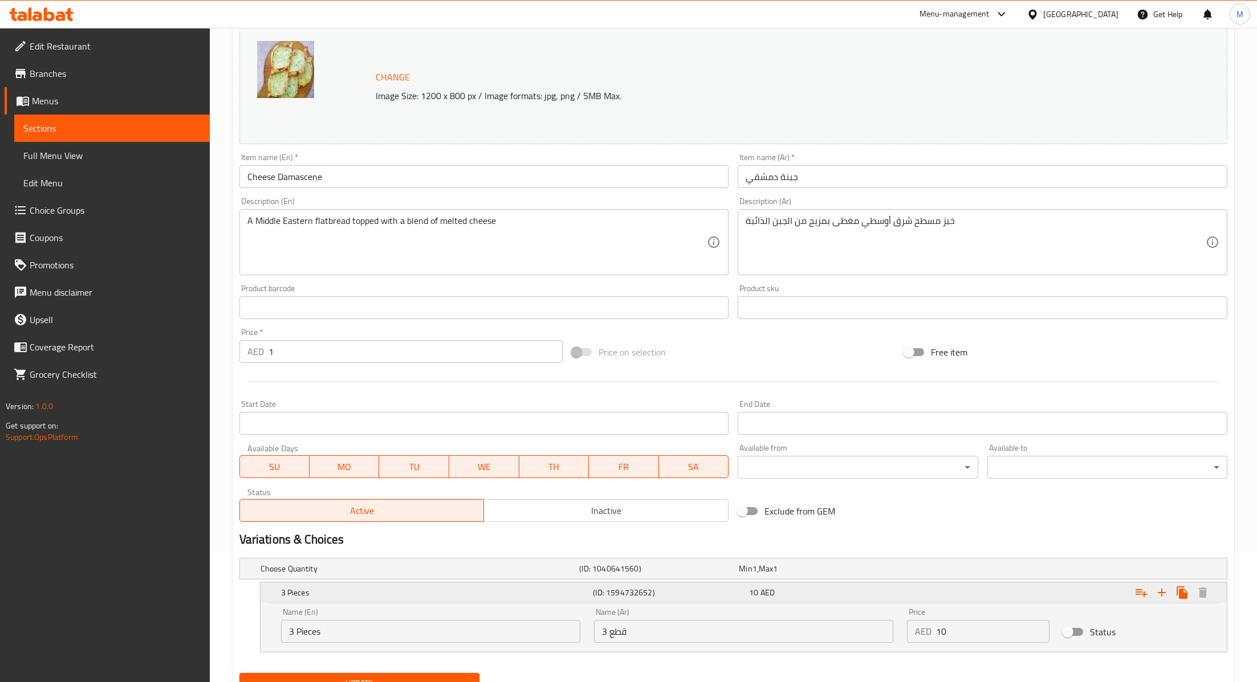
click at [793, 601] on div "3 Pieces (ID: 1594732652) 10 AED" at bounding box center [747, 592] width 937 height 25
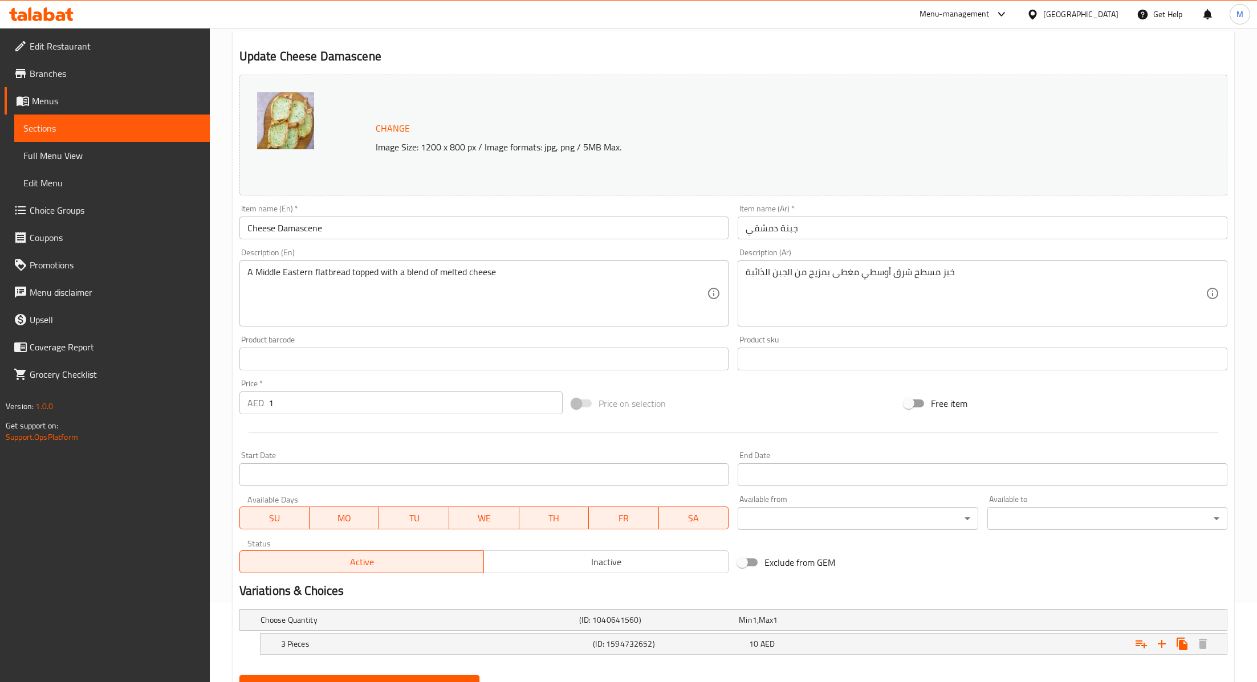
scroll to position [0, 0]
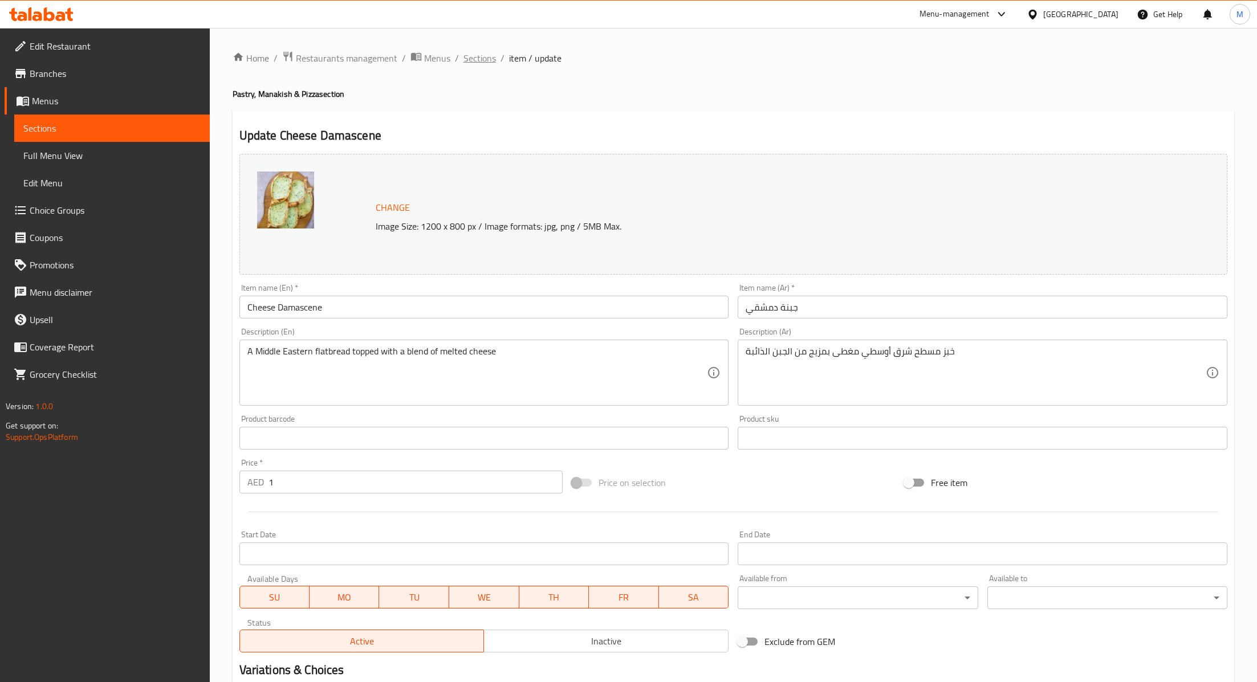
click at [463, 57] on span "Sections" at bounding box center [479, 58] width 32 height 14
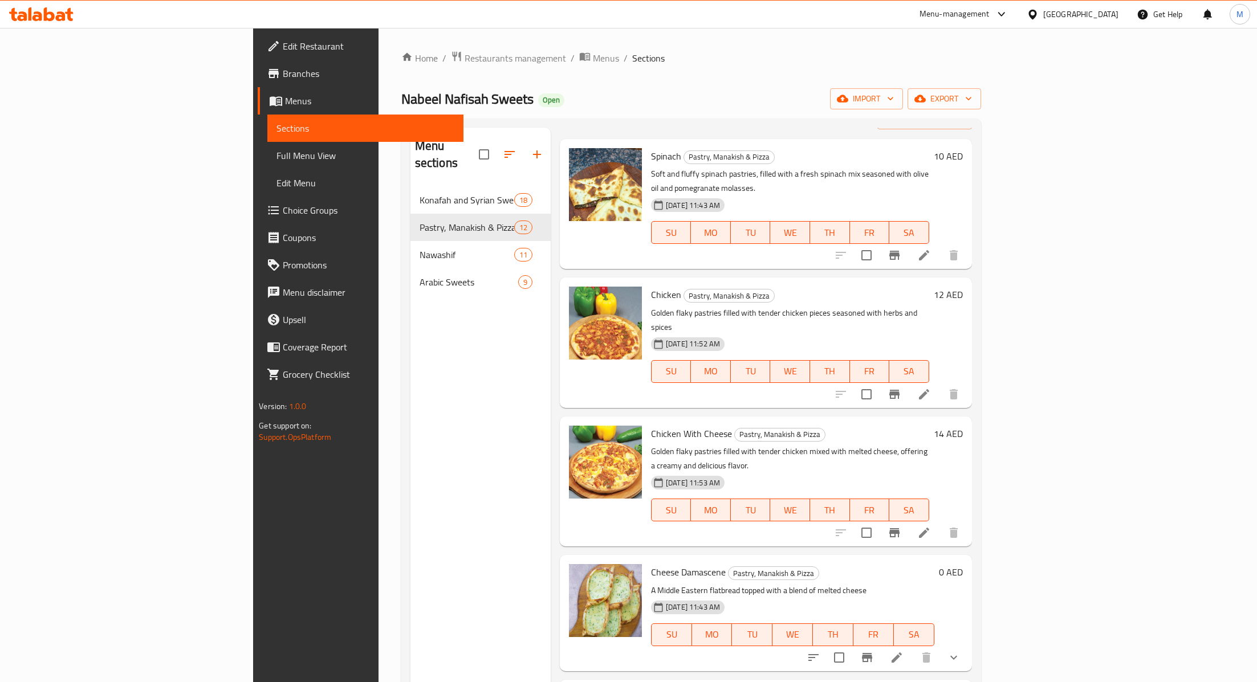
scroll to position [144, 0]
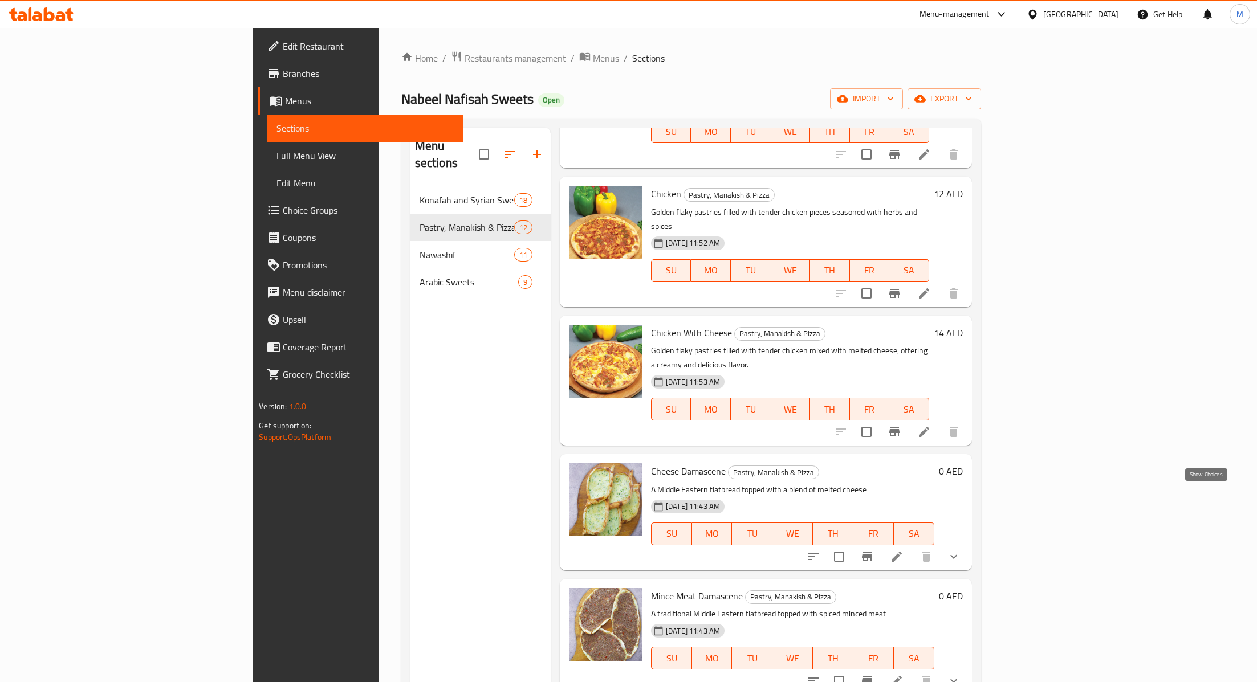
click at [960, 550] on icon "show more" at bounding box center [954, 557] width 14 height 14
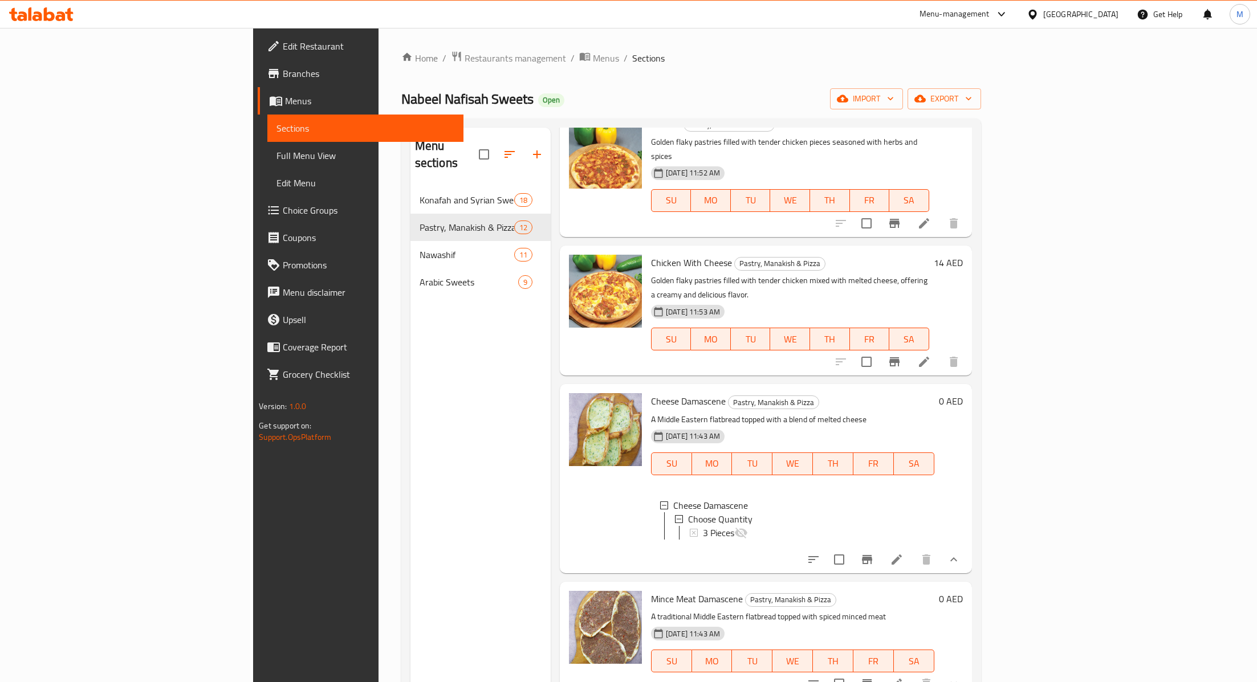
scroll to position [229, 0]
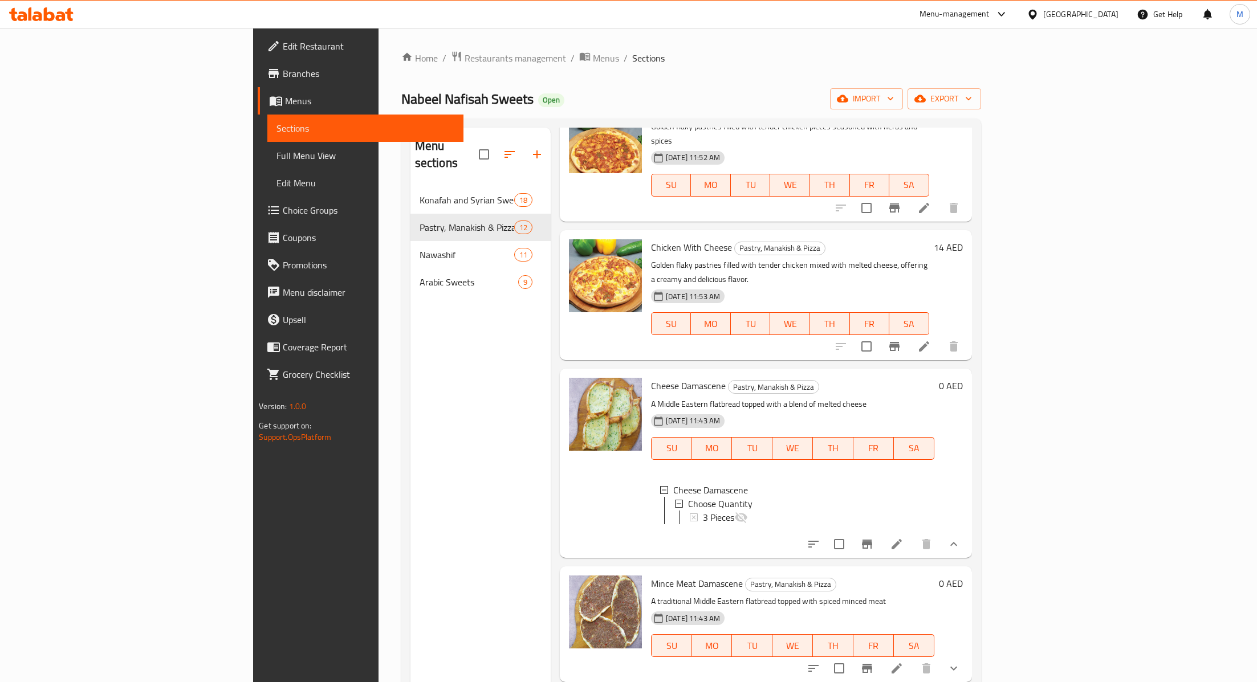
click at [902, 539] on icon at bounding box center [896, 544] width 10 height 10
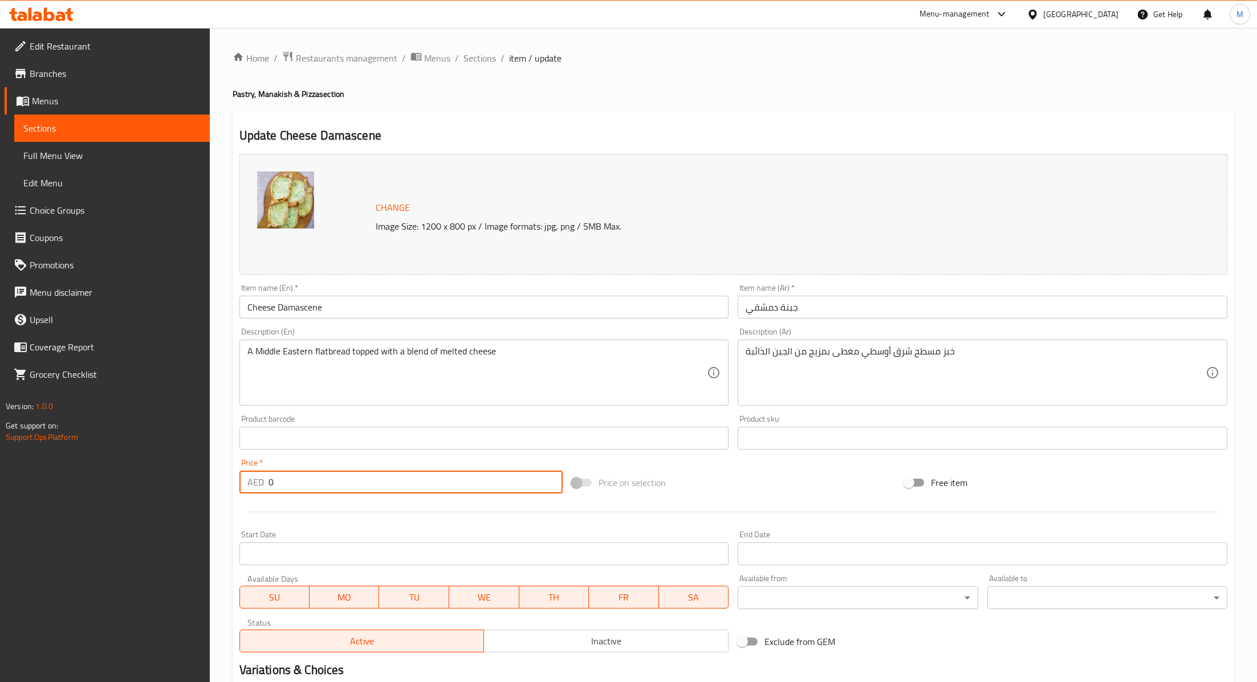
click at [287, 477] on input "0" at bounding box center [415, 482] width 294 height 23
type input "12"
drag, startPoint x: 845, startPoint y: 472, endPoint x: 840, endPoint y: 474, distance: 6.0
click at [846, 473] on div "Price on selection" at bounding box center [733, 482] width 332 height 31
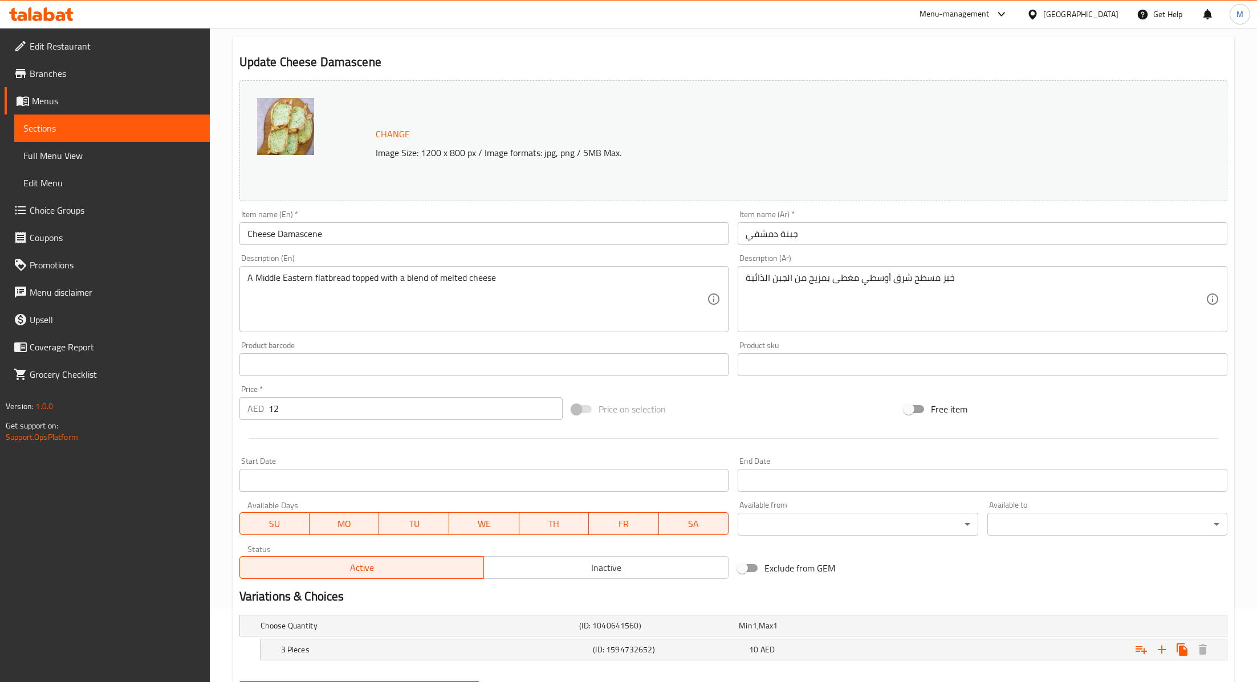
scroll to position [131, 0]
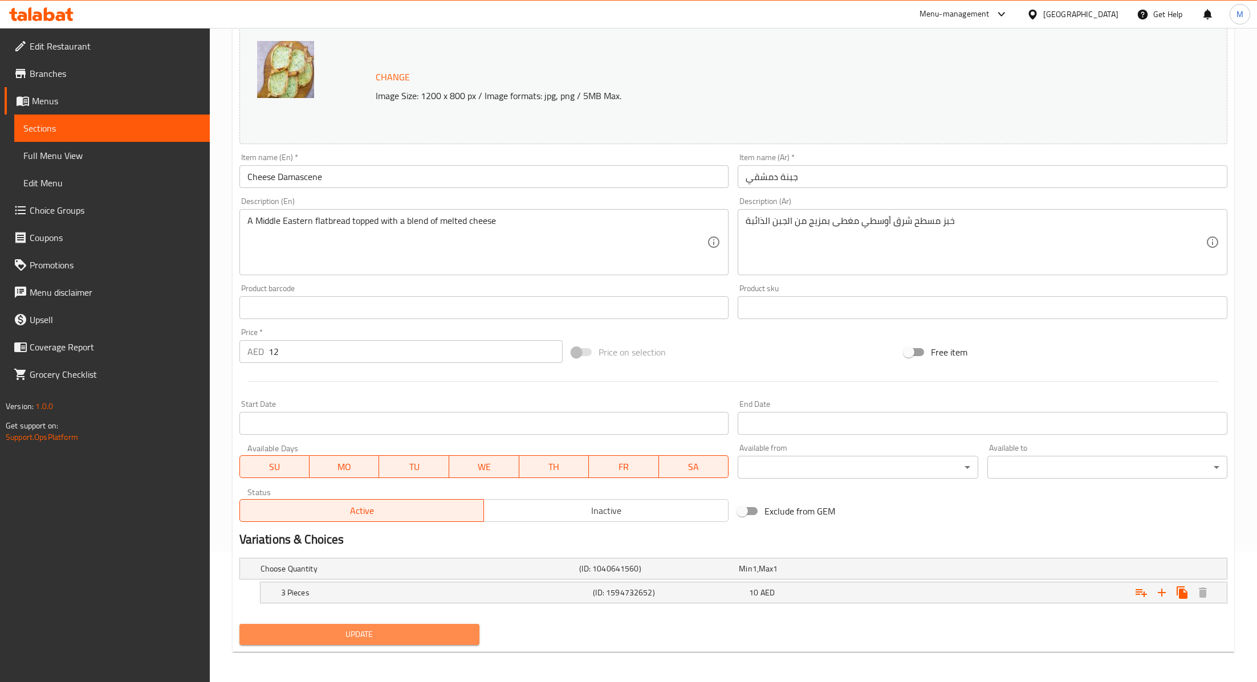
click at [455, 631] on span "Update" at bounding box center [360, 635] width 222 height 14
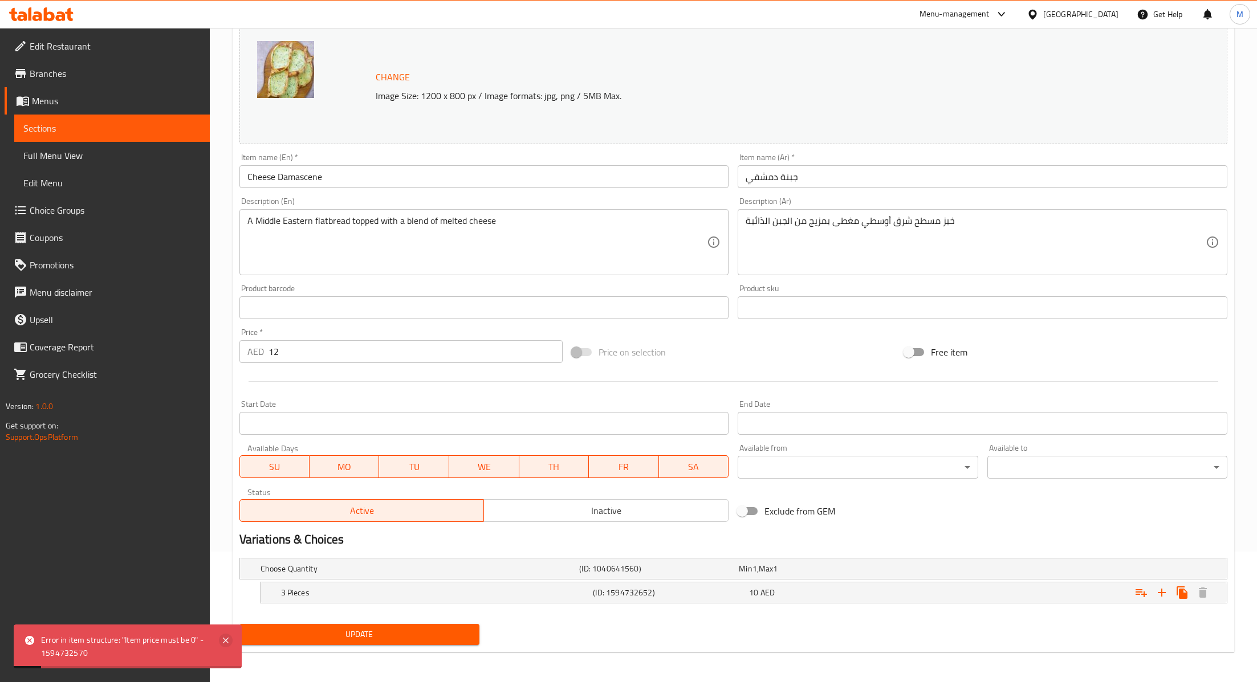
click at [227, 644] on icon at bounding box center [226, 641] width 14 height 14
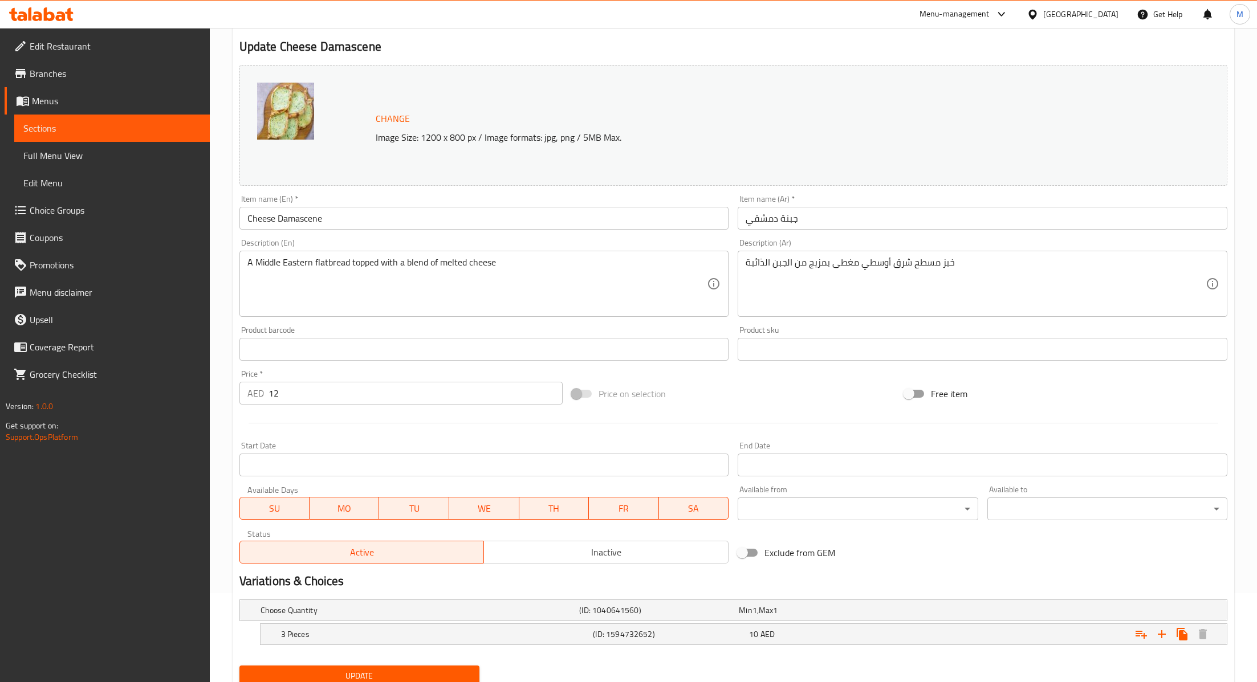
scroll to position [0, 0]
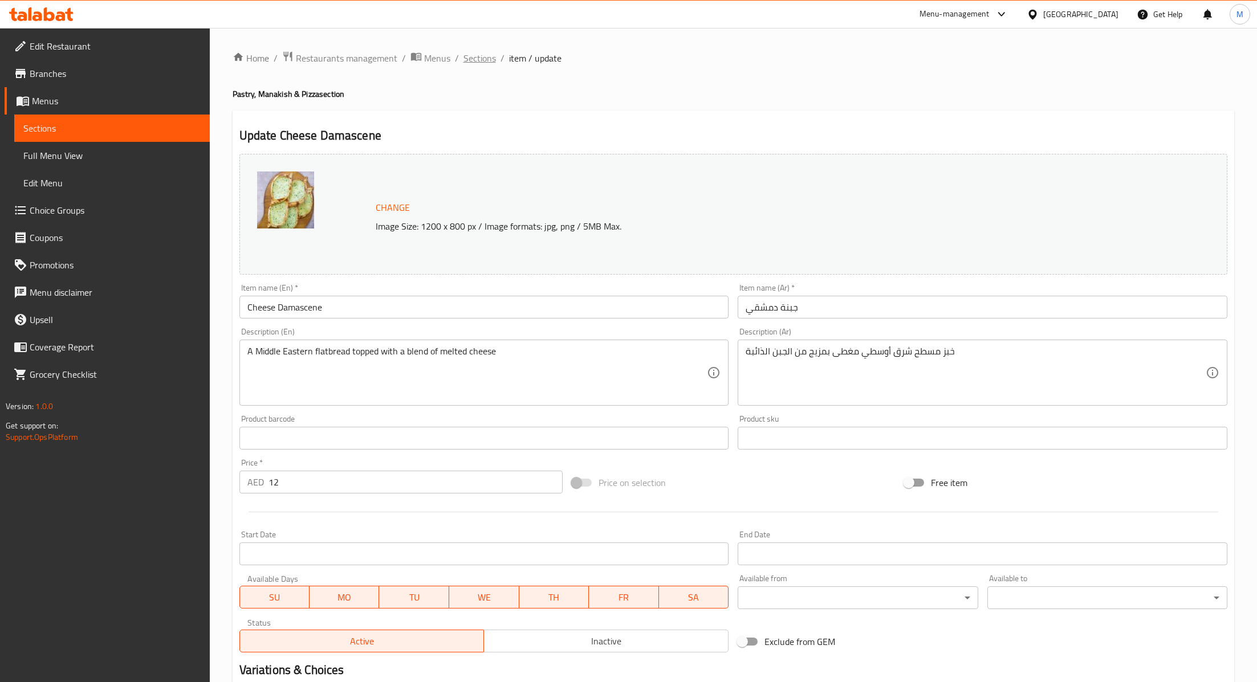
click at [474, 57] on span "Sections" at bounding box center [479, 58] width 32 height 14
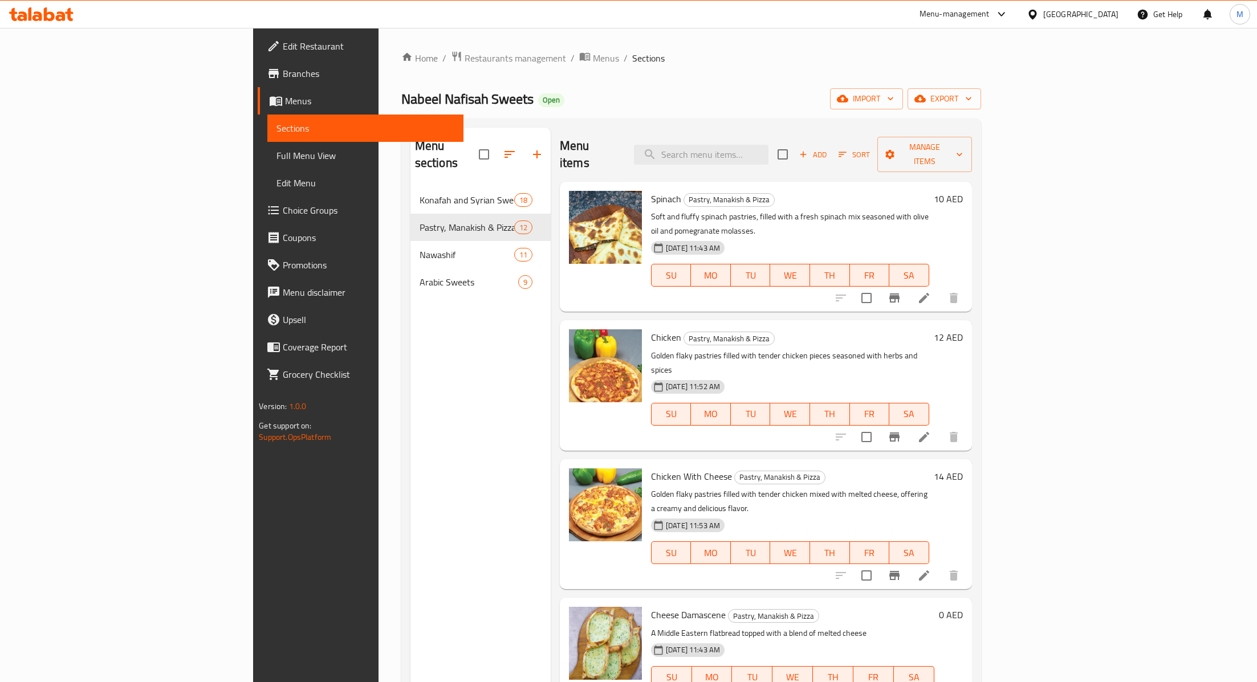
click at [931, 60] on ol "Home / Restaurants management / Menus / Sections" at bounding box center [691, 58] width 580 height 15
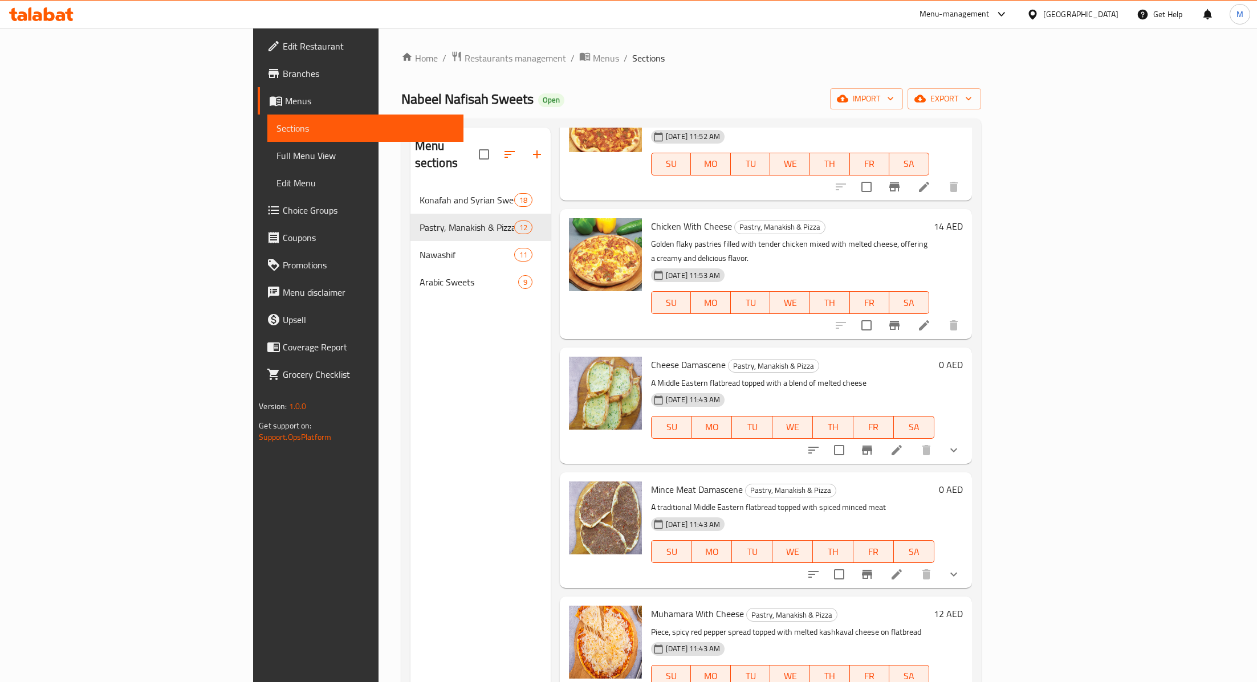
scroll to position [221, 0]
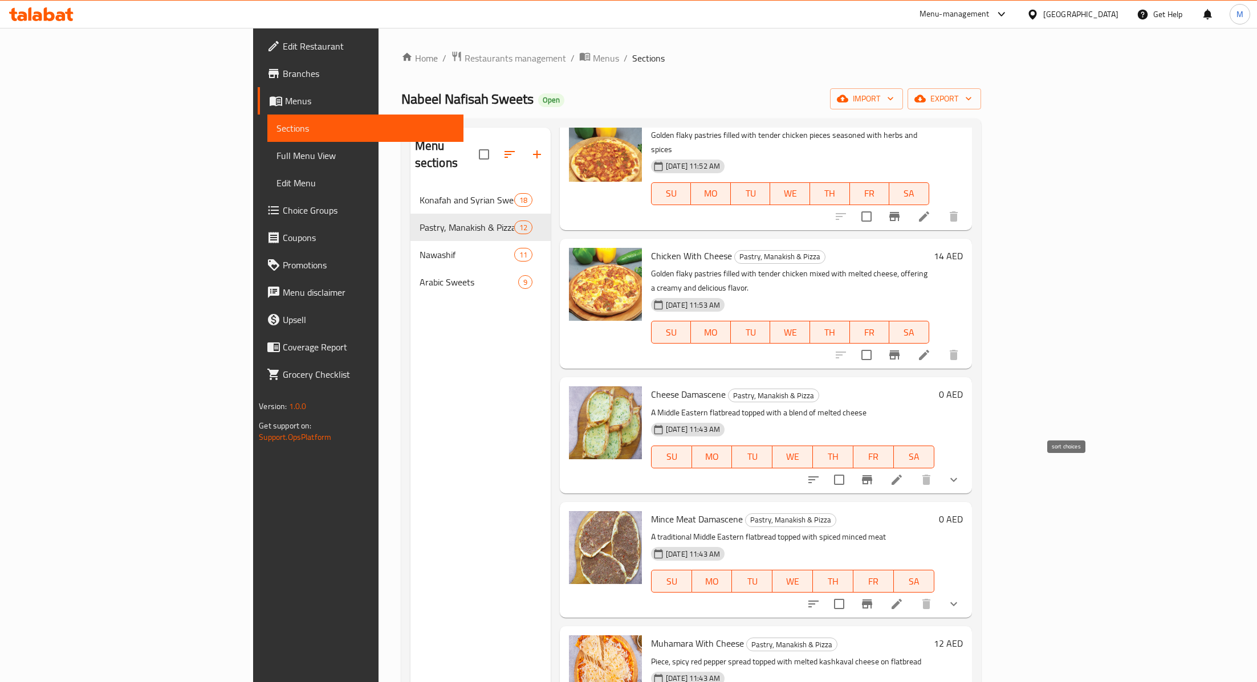
click at [827, 466] on button "sort-choices" at bounding box center [813, 479] width 27 height 27
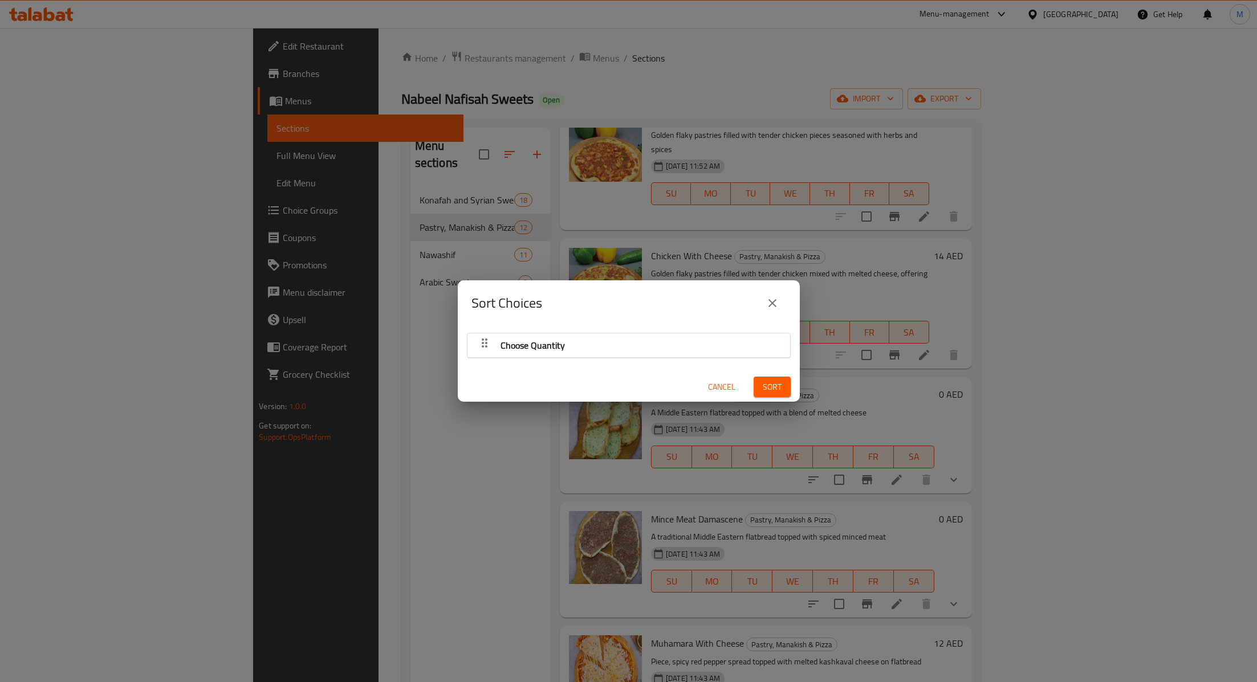
click at [775, 306] on icon "close" at bounding box center [772, 303] width 8 height 8
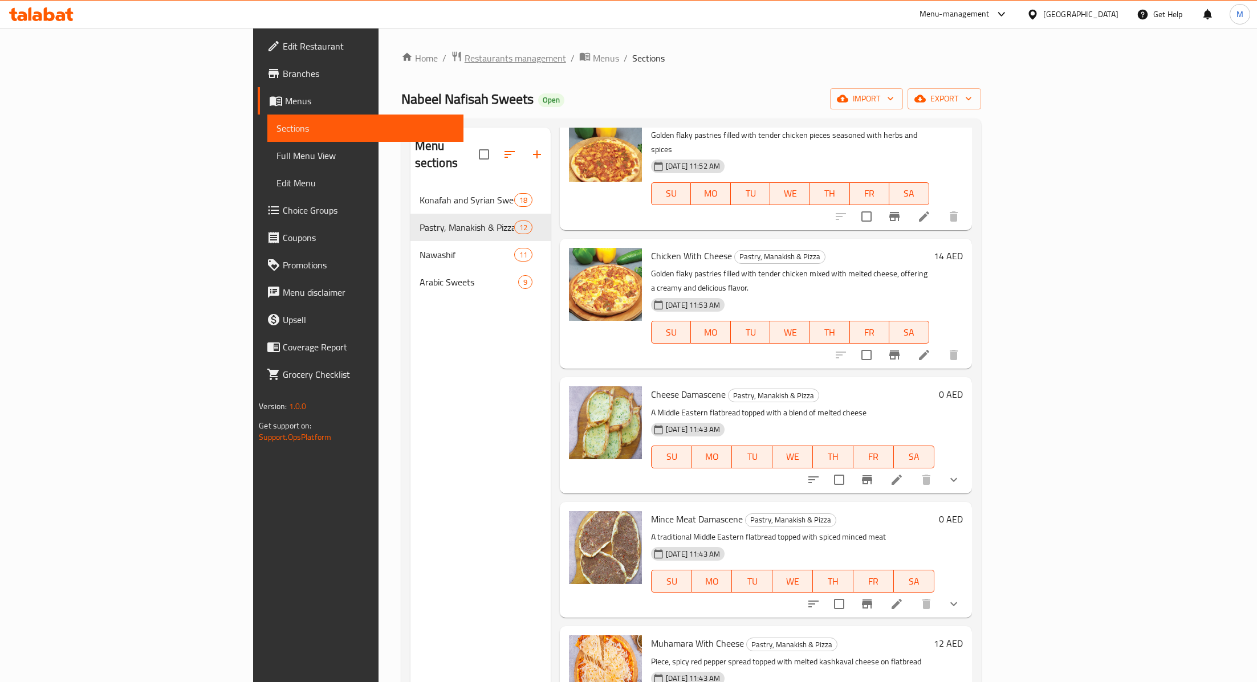
click at [465, 56] on span "Restaurants management" at bounding box center [515, 58] width 101 height 14
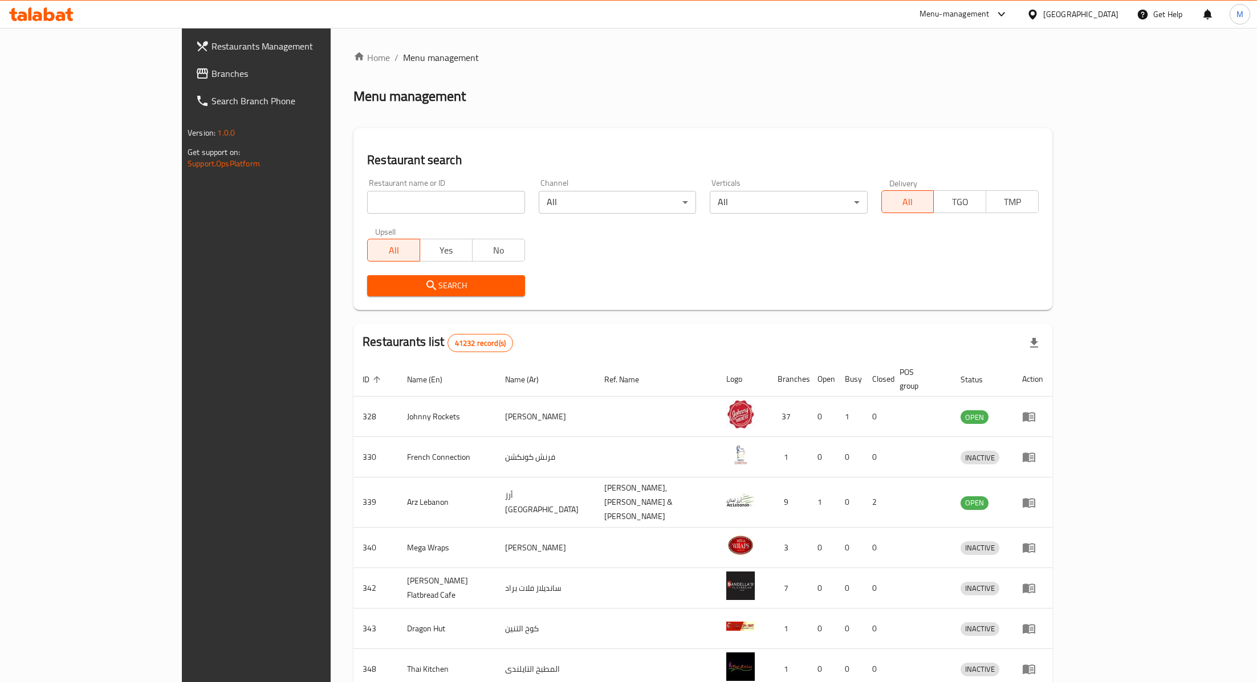
click at [360, 218] on div "Restaurant name or ID Restaurant name or ID" at bounding box center [445, 196] width 171 height 48
click at [367, 206] on input "search" at bounding box center [445, 202] width 157 height 23
type input "yamanote"
click button "Search" at bounding box center [445, 285] width 157 height 21
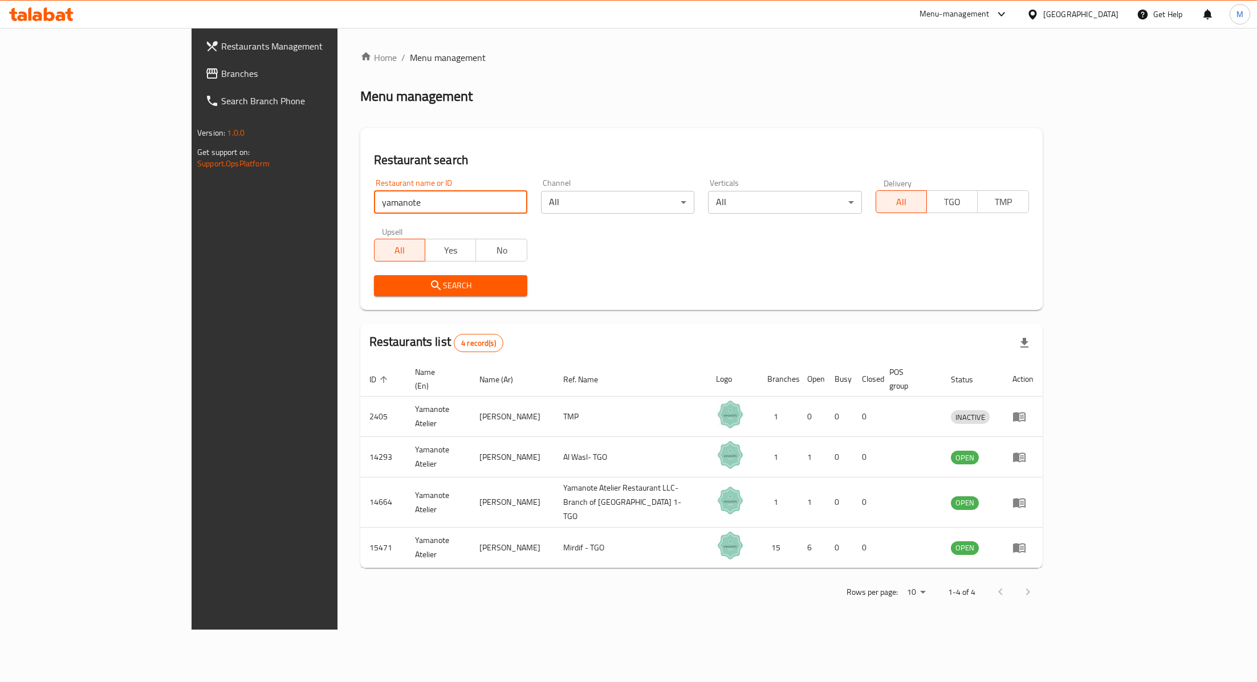
click at [469, 195] on input "yamanote" at bounding box center [450, 202] width 153 height 23
click at [467, 200] on input "yamanote" at bounding box center [450, 202] width 153 height 23
click at [221, 51] on span "Restaurants Management" at bounding box center [306, 46] width 171 height 14
